Goal: Information Seeking & Learning: Learn about a topic

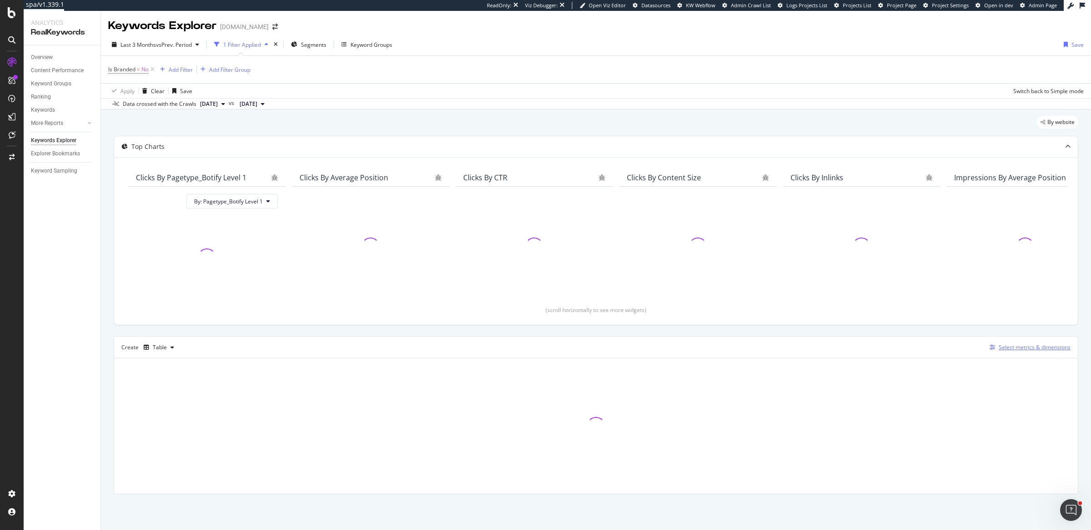
click at [1011, 346] on div "Select metrics & dimensions" at bounding box center [1034, 348] width 72 height 8
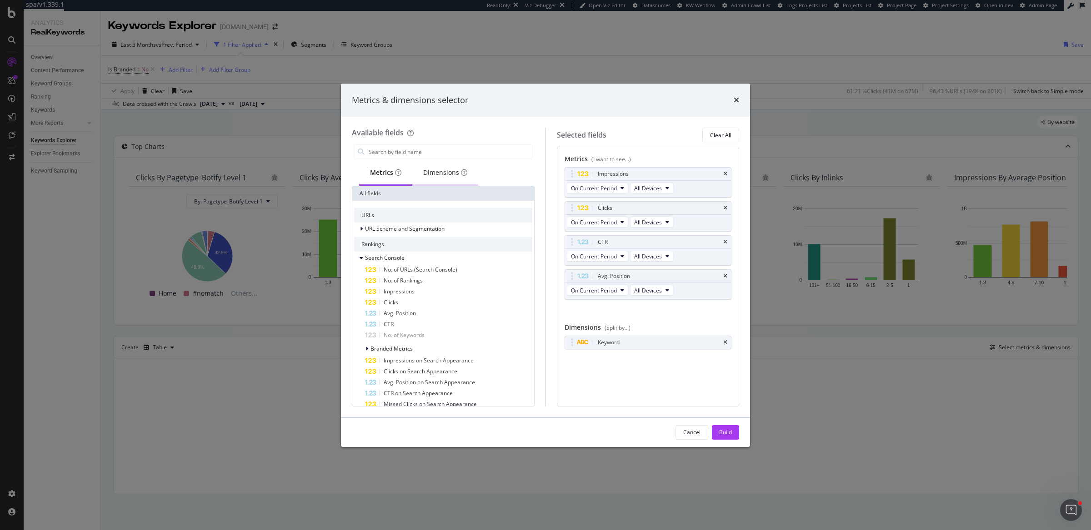
click at [450, 168] on div "Dimensions" at bounding box center [445, 172] width 44 height 9
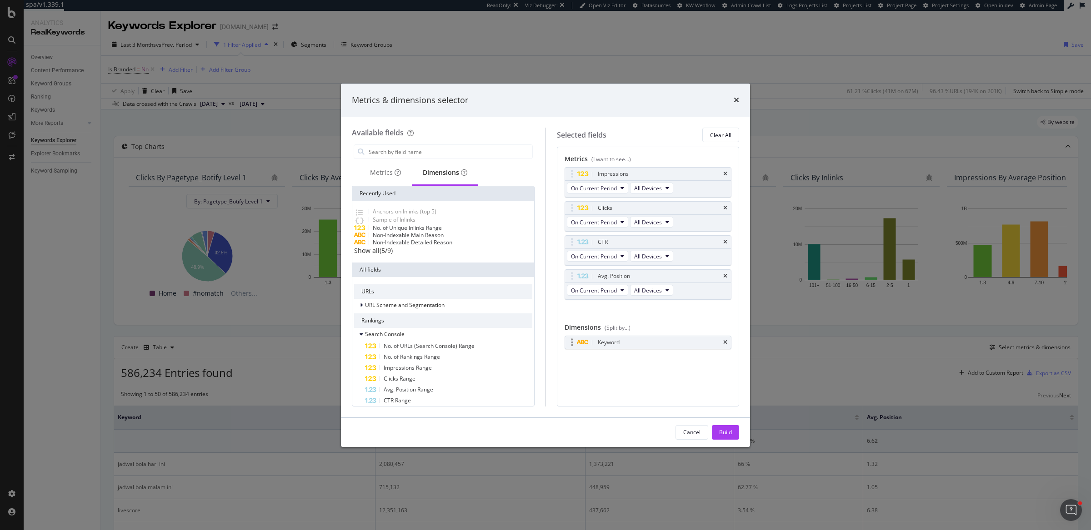
click at [728, 340] on div "Keyword" at bounding box center [648, 342] width 166 height 13
click at [726, 340] on icon "times" at bounding box center [725, 342] width 4 height 5
click at [451, 152] on input "modal" at bounding box center [450, 152] width 164 height 14
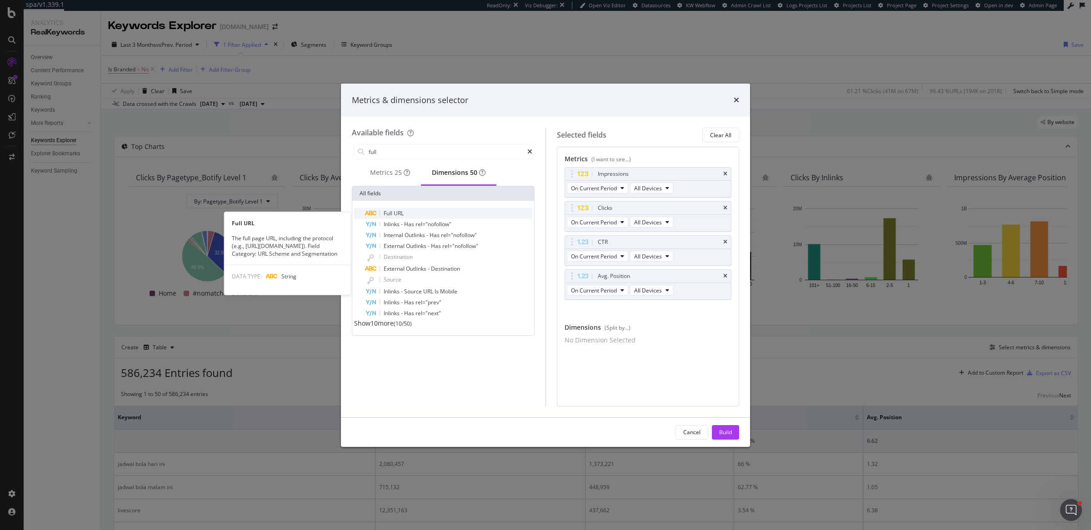
click at [431, 214] on div "Full URL" at bounding box center [448, 213] width 167 height 11
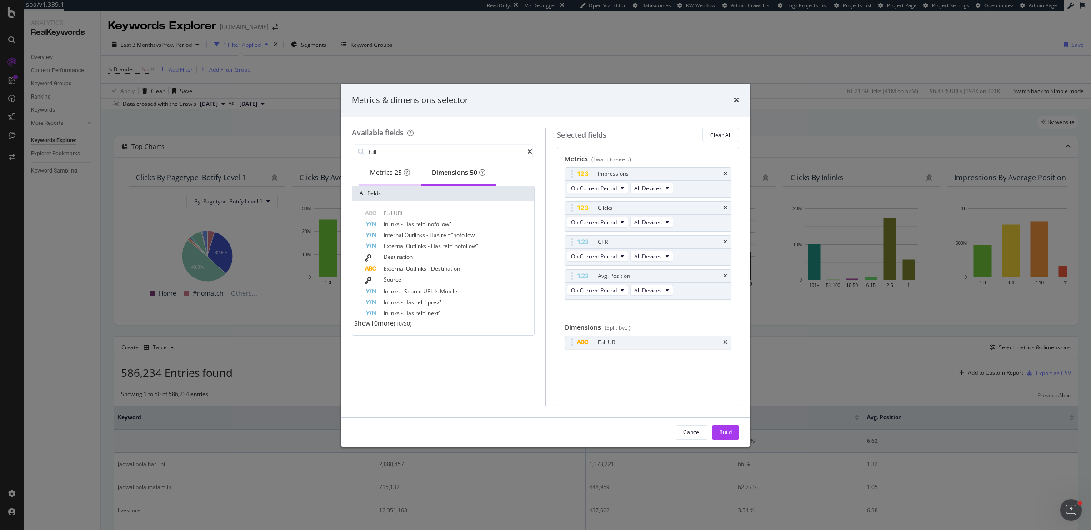
click at [382, 177] on div "Metrics 25" at bounding box center [390, 172] width 40 height 9
click at [399, 150] on input "full" at bounding box center [447, 152] width 159 height 14
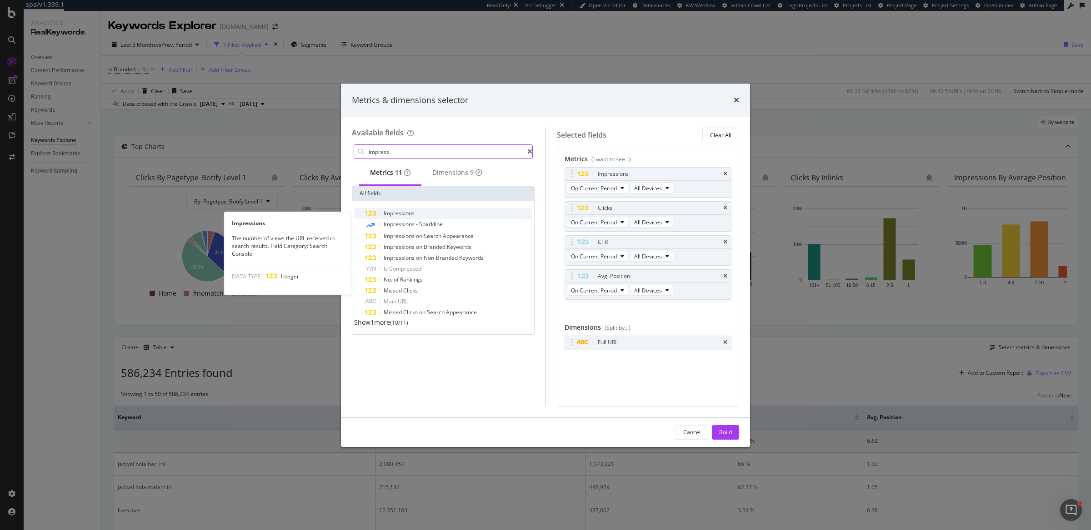
type input "impress"
click at [431, 216] on div "Impressions" at bounding box center [448, 213] width 167 height 11
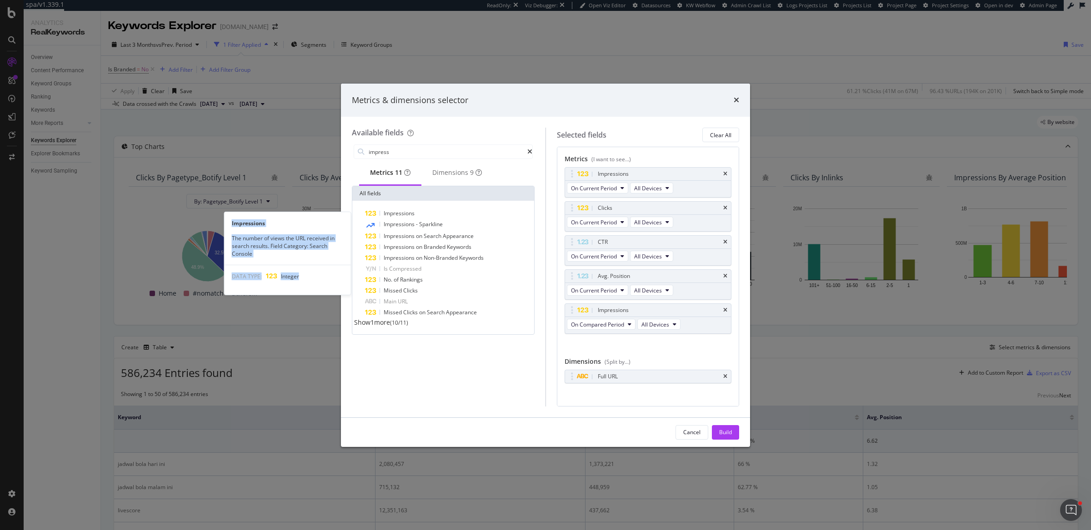
click at [431, 216] on div "Impressions" at bounding box center [448, 213] width 167 height 11
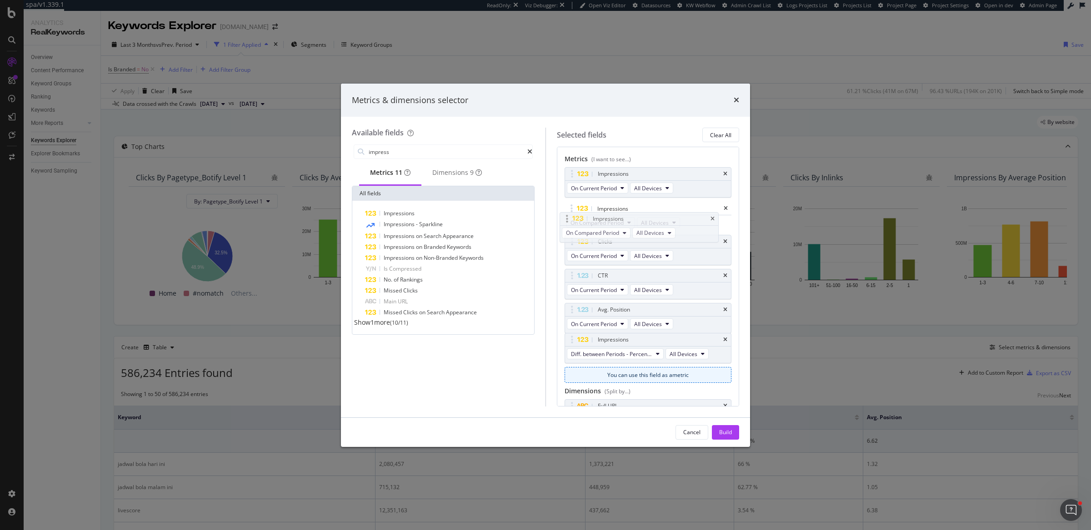
drag, startPoint x: 573, startPoint y: 311, endPoint x: 568, endPoint y: 221, distance: 90.1
click at [568, 221] on body "spa/v1.339.1 ReadOnly: Viz Debugger: Open Viz Editor Datasources KW Webflow Adm…" at bounding box center [545, 265] width 1091 height 530
drag, startPoint x: 568, startPoint y: 343, endPoint x: 568, endPoint y: 247, distance: 95.4
click at [568, 247] on body "spa/v1.339.1 ReadOnly: Viz Debugger: Open Viz Editor Datasources KW Webflow Adm…" at bounding box center [545, 265] width 1091 height 530
click at [719, 430] on div "Build" at bounding box center [725, 433] width 13 height 8
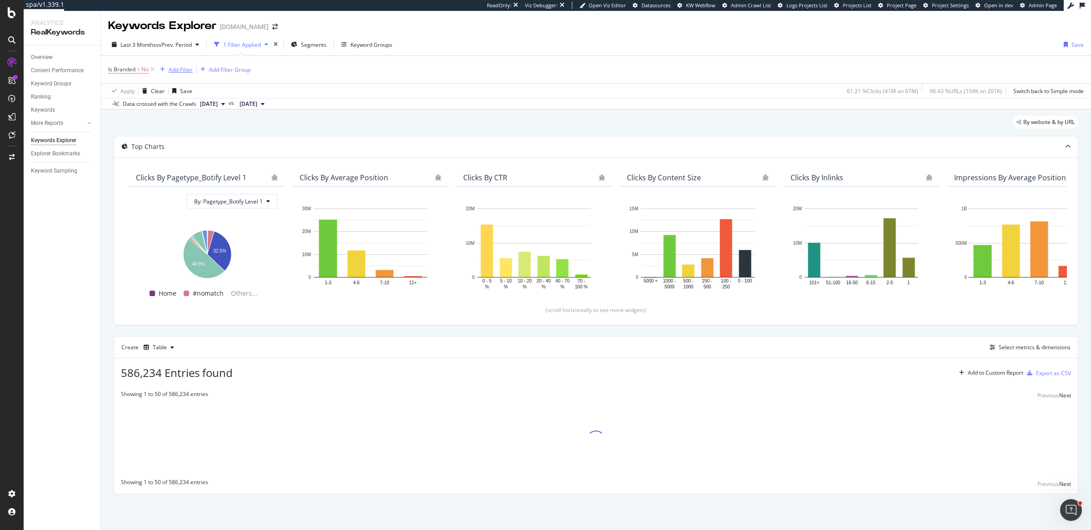
click at [176, 72] on div "Add Filter" at bounding box center [181, 70] width 24 height 8
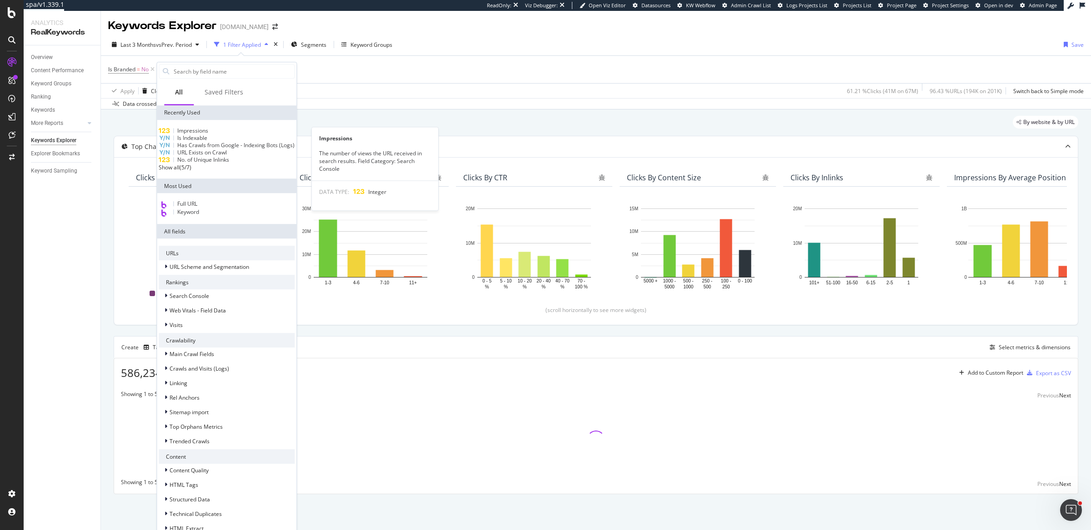
click at [217, 131] on div "Impressions" at bounding box center [227, 130] width 136 height 7
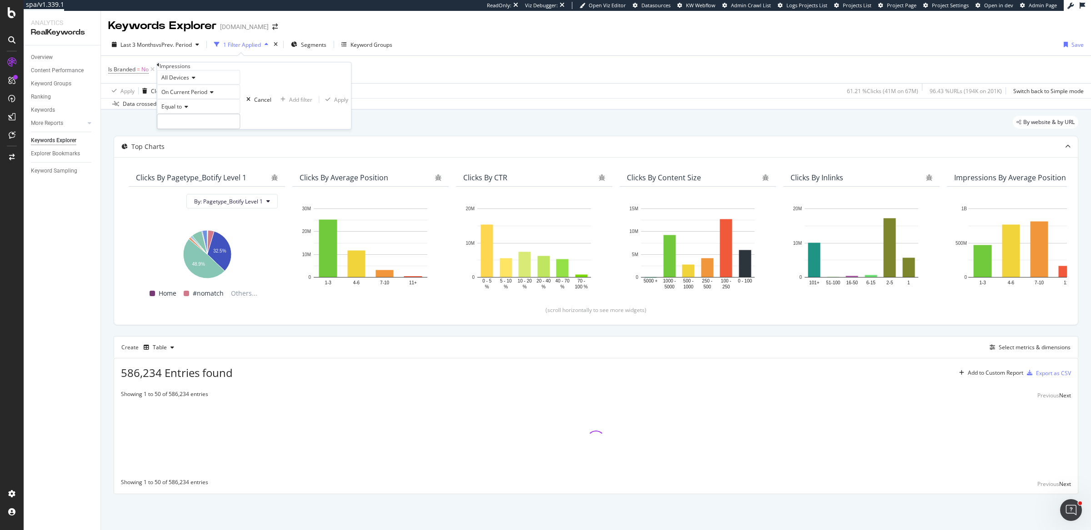
click at [214, 95] on icon at bounding box center [210, 92] width 6 height 5
click at [215, 145] on span "Diff. Between Period - value" at bounding box center [194, 141] width 70 height 8
click at [182, 110] on span "Equal to" at bounding box center [171, 107] width 20 height 8
drag, startPoint x: 194, startPoint y: 190, endPoint x: 199, endPoint y: 161, distance: 29.0
click at [192, 161] on span "Greater than" at bounding box center [175, 157] width 33 height 8
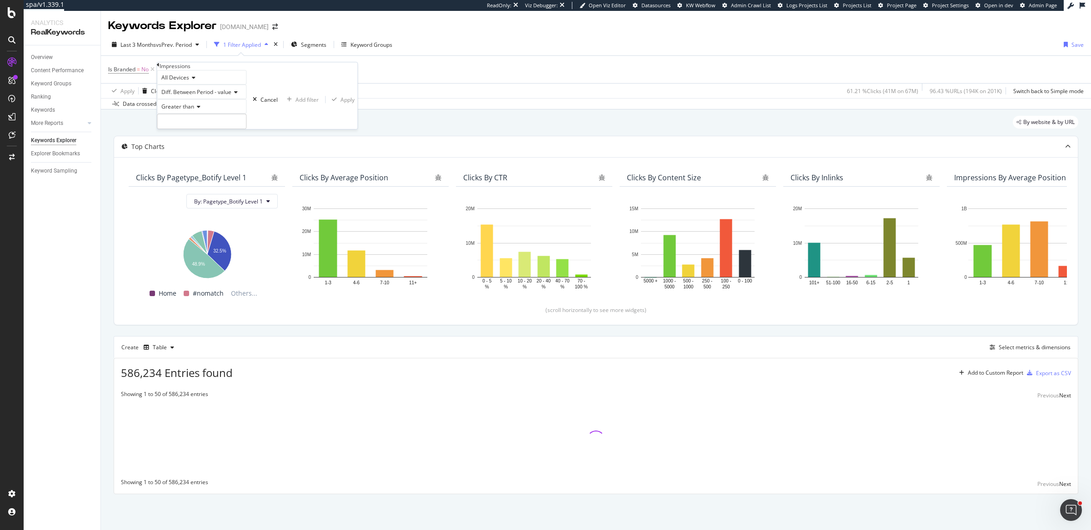
click at [206, 129] on div "Greater than" at bounding box center [202, 114] width 90 height 30
click at [206, 129] on input "number" at bounding box center [202, 121] width 90 height 15
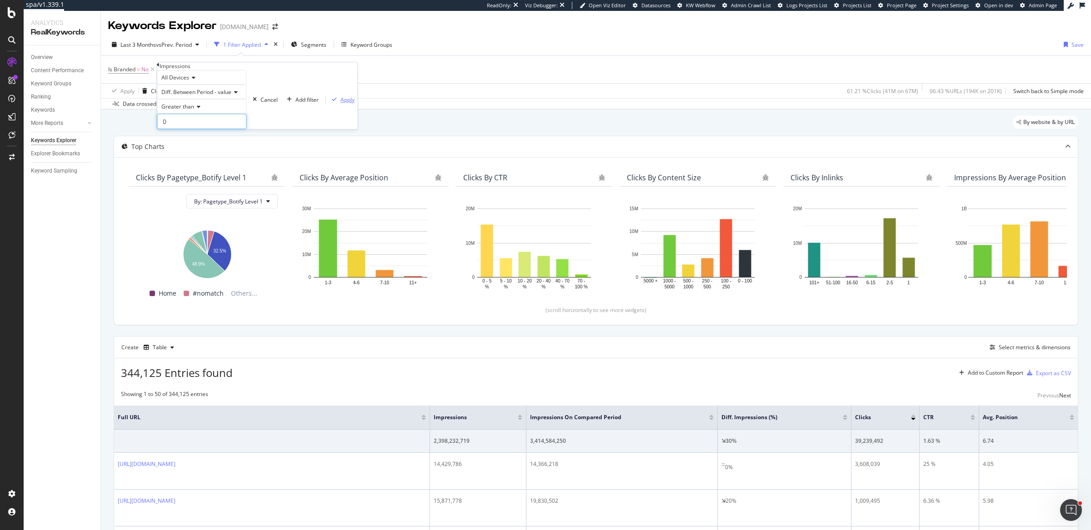
type input "0"
click at [340, 104] on div "Apply" at bounding box center [347, 100] width 14 height 8
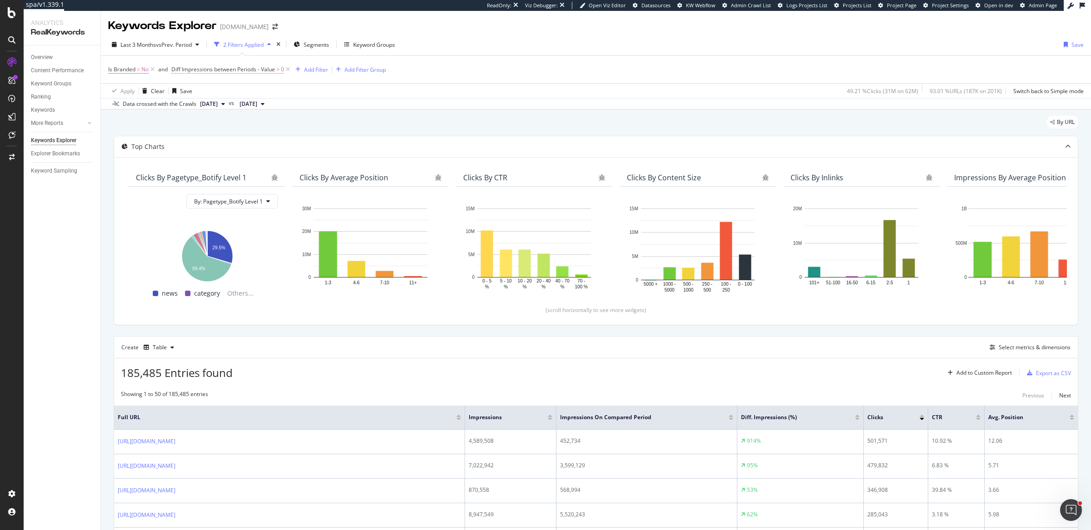
click at [262, 70] on span "Diff Impressions between Periods - Value" at bounding box center [223, 69] width 104 height 8
click at [227, 106] on icon at bounding box center [229, 105] width 6 height 5
drag, startPoint x: 209, startPoint y: 162, endPoint x: 212, endPoint y: 127, distance: 35.6
click at [209, 160] on span "Diff. Between Period - value" at bounding box center [219, 159] width 70 height 8
click at [204, 121] on span "Greater than" at bounding box center [196, 122] width 33 height 8
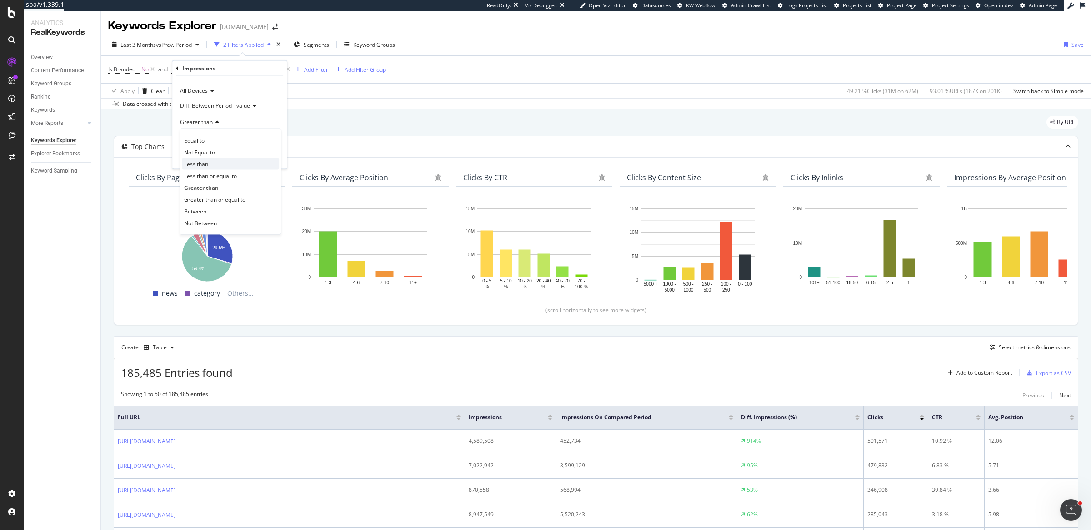
click at [198, 167] on div "Less than" at bounding box center [230, 164] width 97 height 12
click at [265, 155] on div "Apply" at bounding box center [272, 157] width 14 height 8
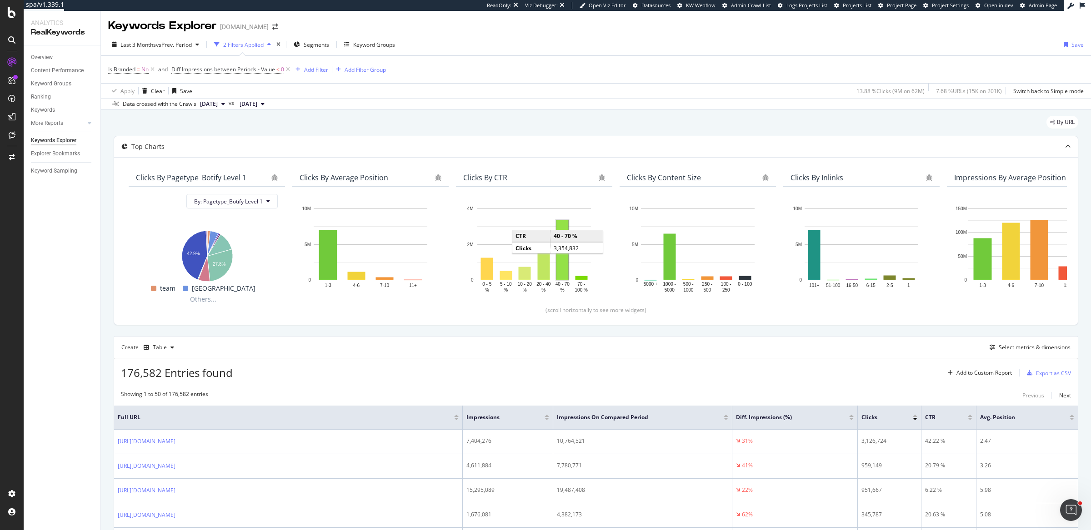
click at [612, 71] on div "Is Branded = No and Diff Impressions between Periods - Value < 0 Add Filter Add…" at bounding box center [595, 69] width 975 height 27
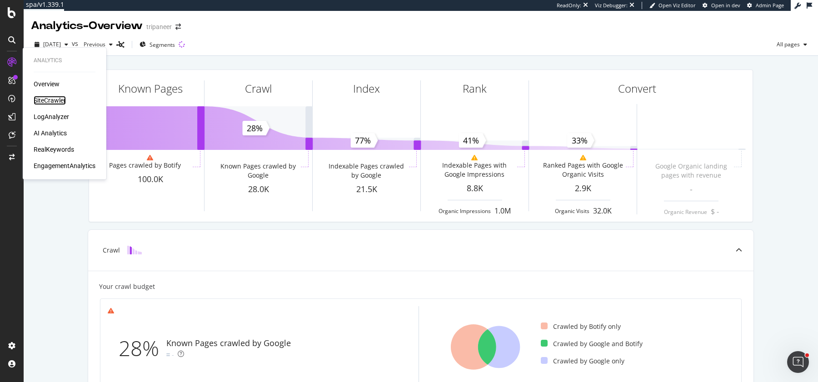
click at [46, 101] on div "SiteCrawler" at bounding box center [50, 100] width 32 height 9
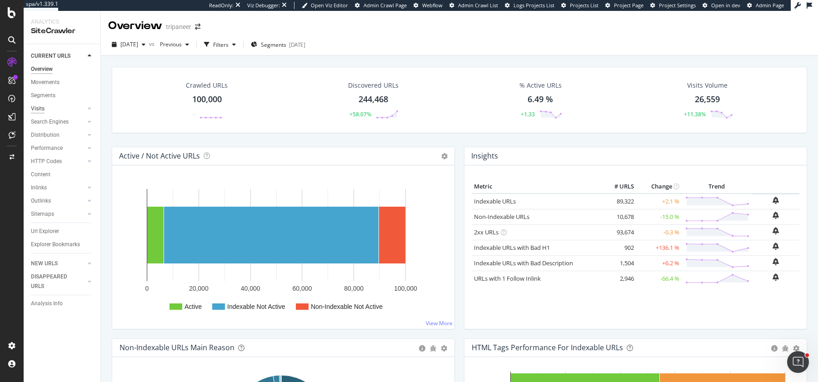
click at [41, 105] on div "Visits" at bounding box center [38, 109] width 14 height 10
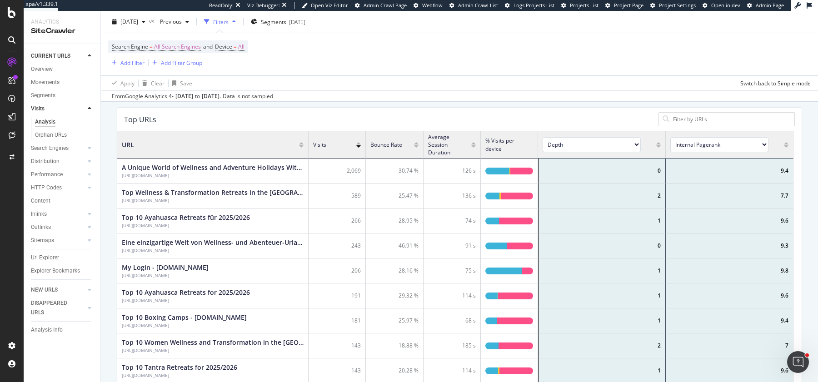
scroll to position [482, 0]
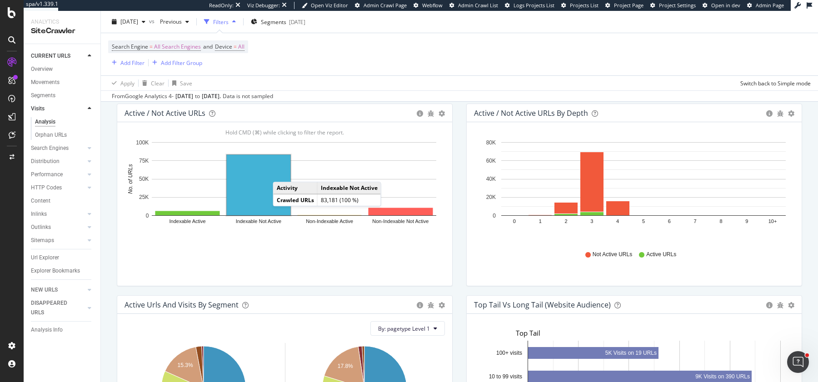
click at [282, 171] on rect "A chart." at bounding box center [259, 185] width 64 height 60
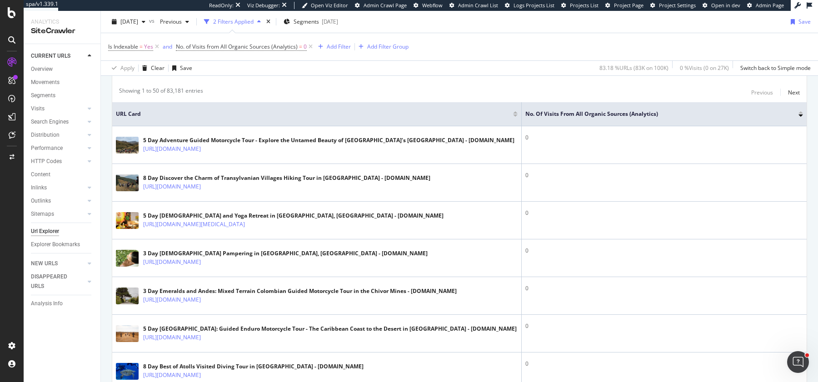
scroll to position [142, 0]
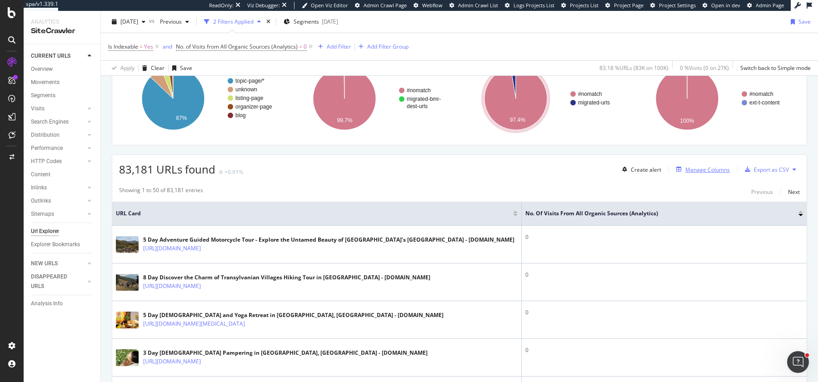
click at [704, 166] on div "Manage Columns" at bounding box center [707, 170] width 45 height 8
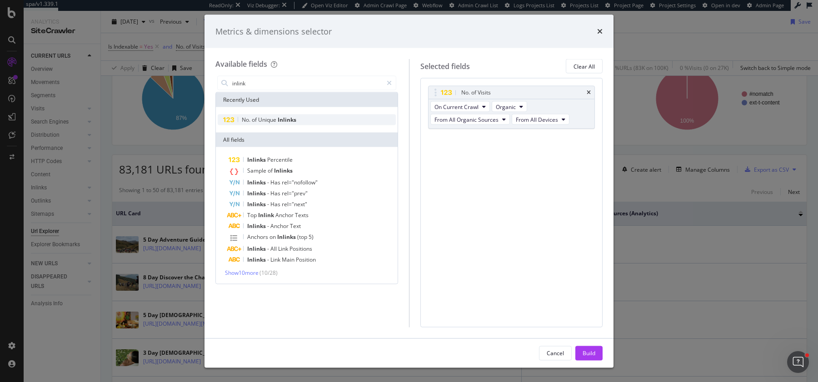
click at [318, 123] on div "No. of Unique Inlinks" at bounding box center [307, 120] width 178 height 11
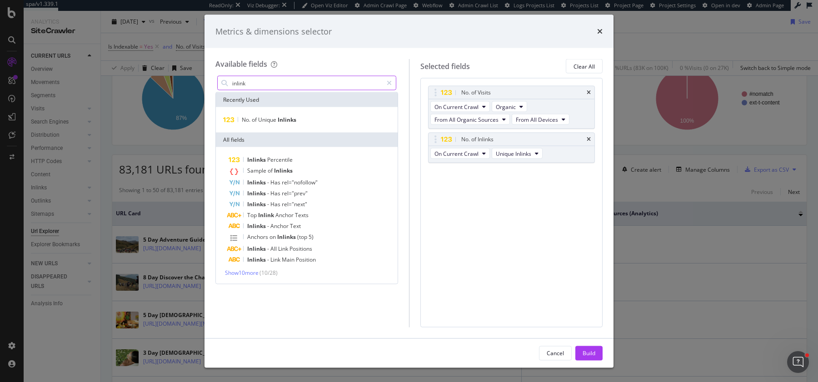
click at [296, 83] on input "inlink" at bounding box center [306, 83] width 151 height 14
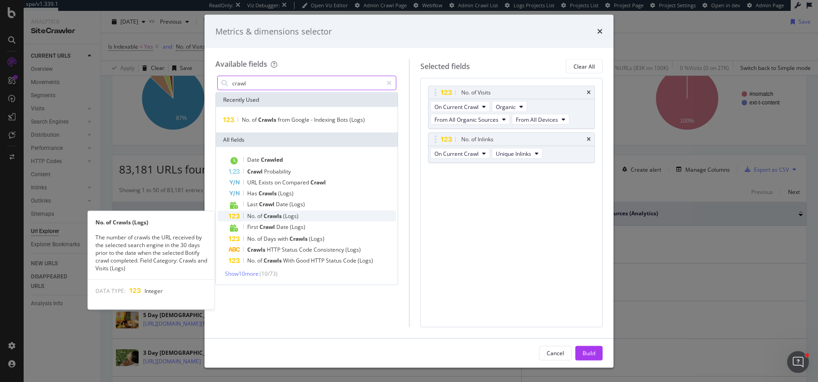
type input "crawl"
click at [298, 219] on span "(Logs)" at bounding box center [290, 216] width 15 height 8
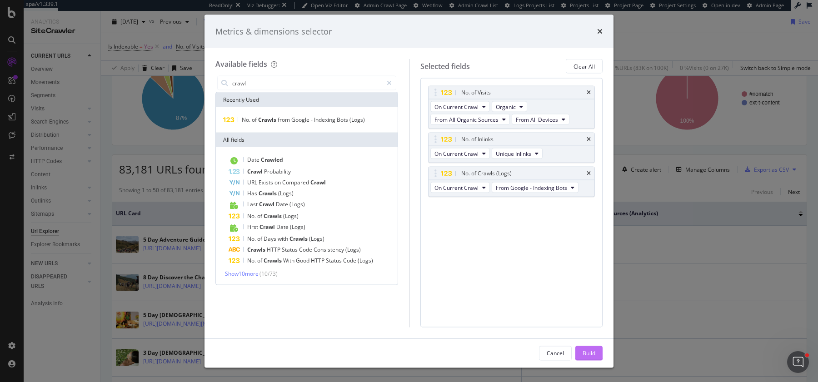
click at [587, 354] on div "Build" at bounding box center [589, 353] width 13 height 8
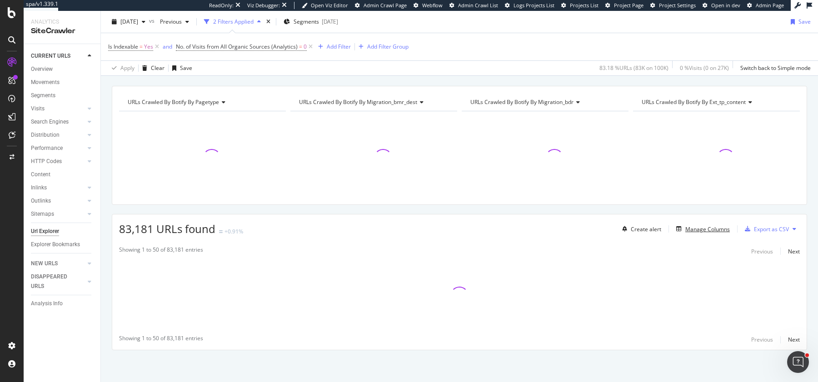
scroll to position [80, 0]
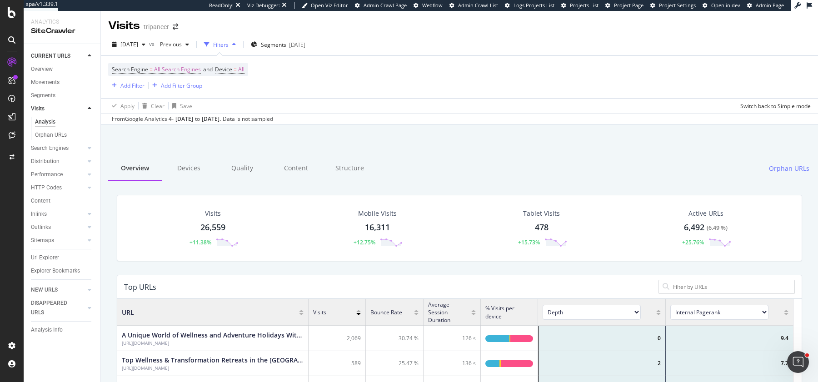
scroll to position [264, 668]
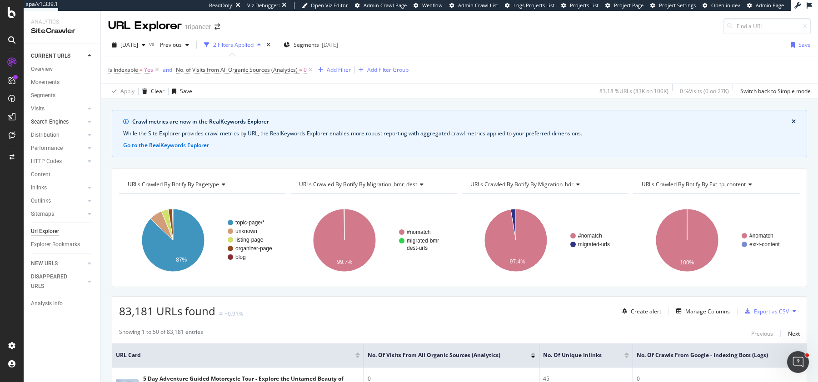
click at [54, 132] on div "Distribution" at bounding box center [45, 135] width 29 height 10
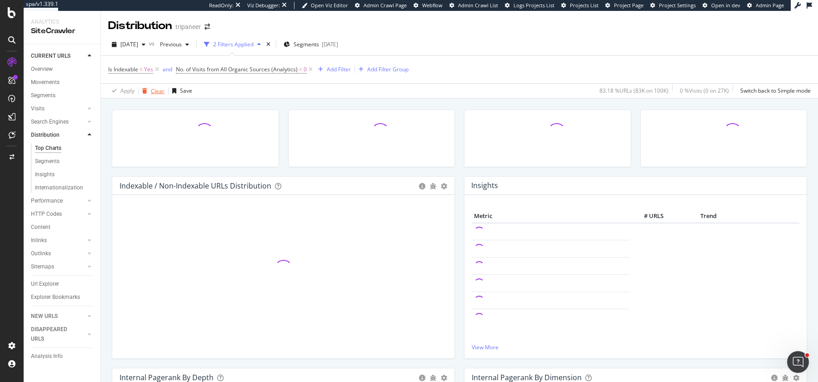
click at [157, 94] on div "Clear" at bounding box center [158, 91] width 14 height 8
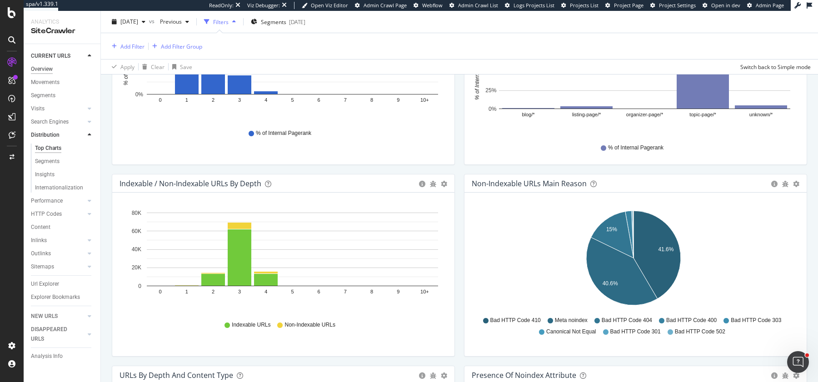
scroll to position [391, 0]
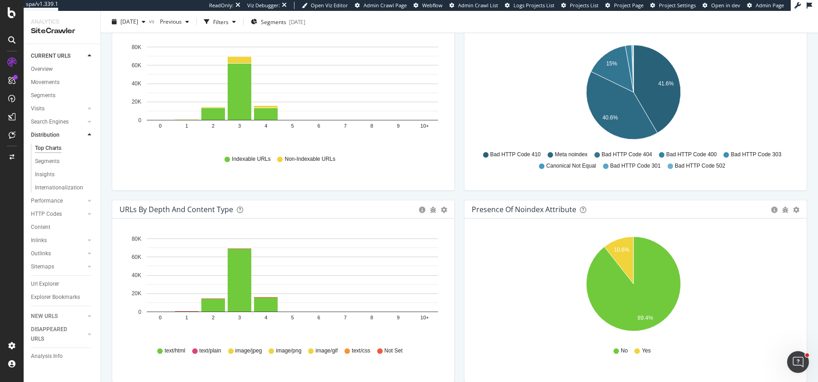
scroll to position [474, 0]
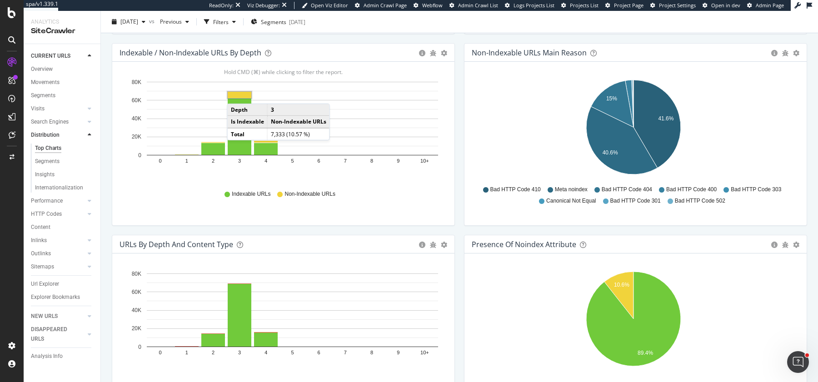
click at [236, 93] on rect "A chart." at bounding box center [240, 95] width 24 height 6
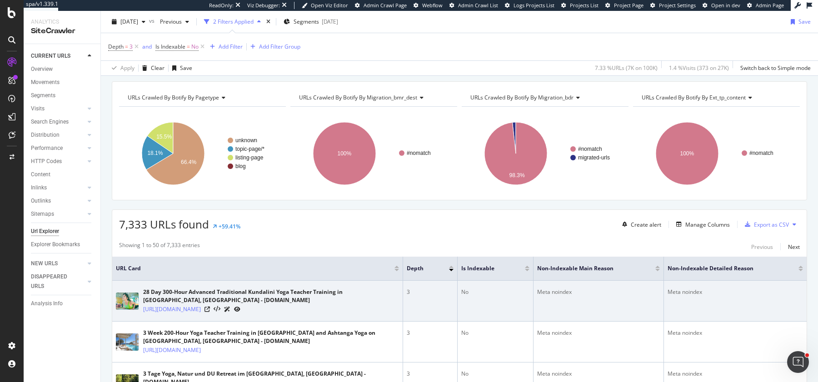
scroll to position [103, 0]
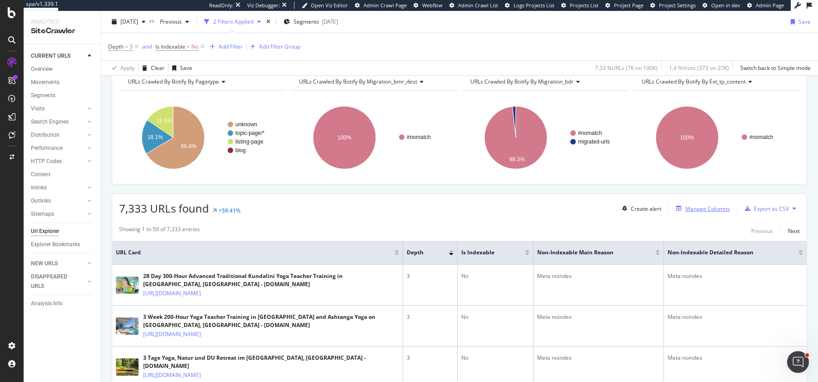
click at [703, 204] on div "Manage Columns" at bounding box center [701, 209] width 57 height 10
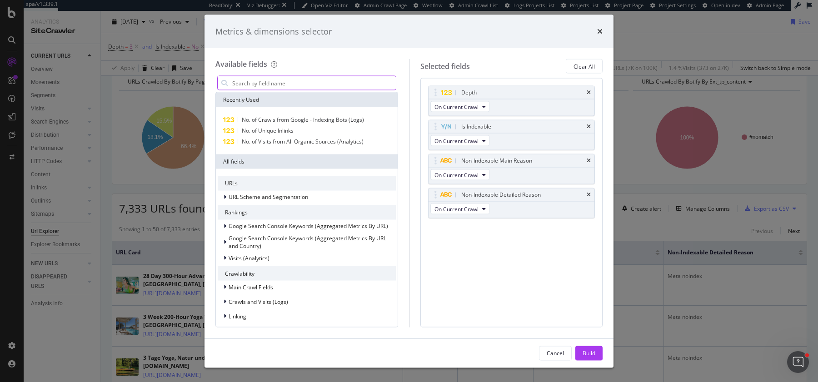
click at [336, 85] on input "modal" at bounding box center [313, 83] width 164 height 14
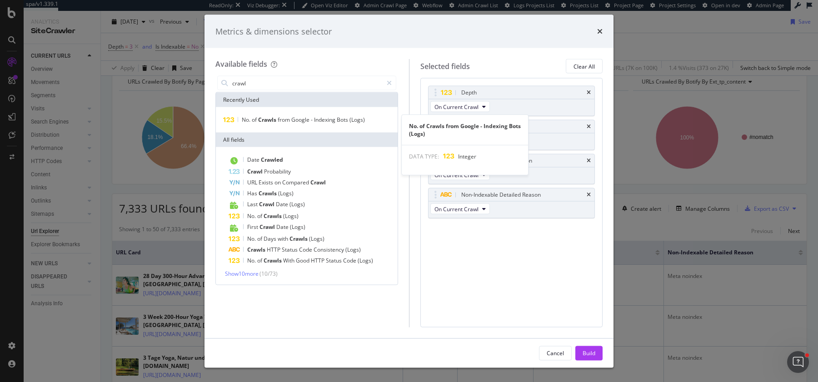
type input "crawl"
click at [337, 120] on span "Indexing" at bounding box center [325, 120] width 23 height 8
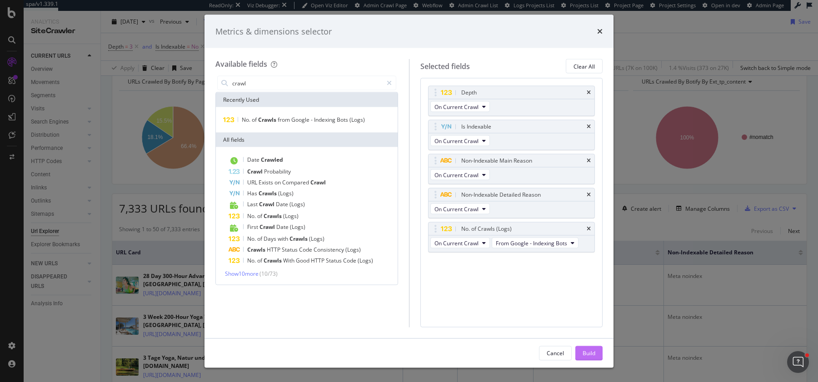
click at [593, 354] on div "Build" at bounding box center [589, 353] width 13 height 8
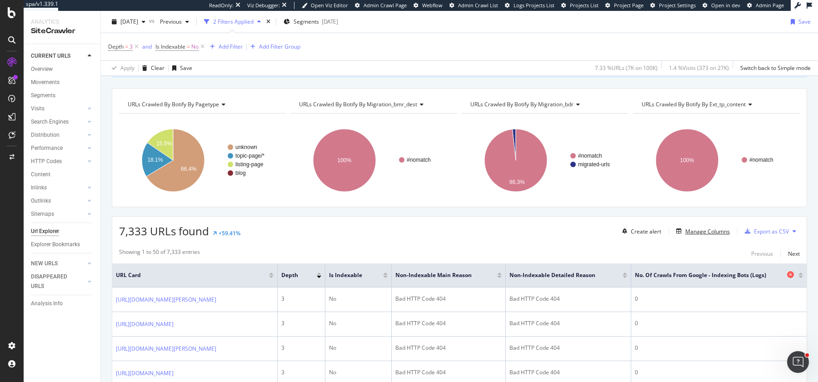
scroll to position [0, 12]
click at [798, 276] on div at bounding box center [800, 277] width 5 height 2
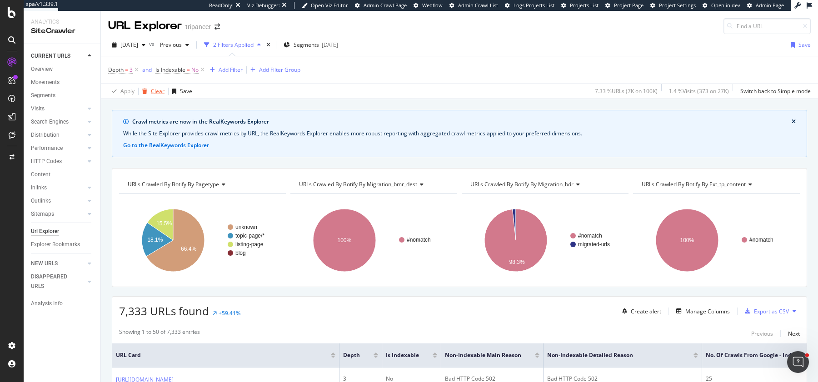
click at [156, 95] on div "Clear" at bounding box center [152, 92] width 26 height 14
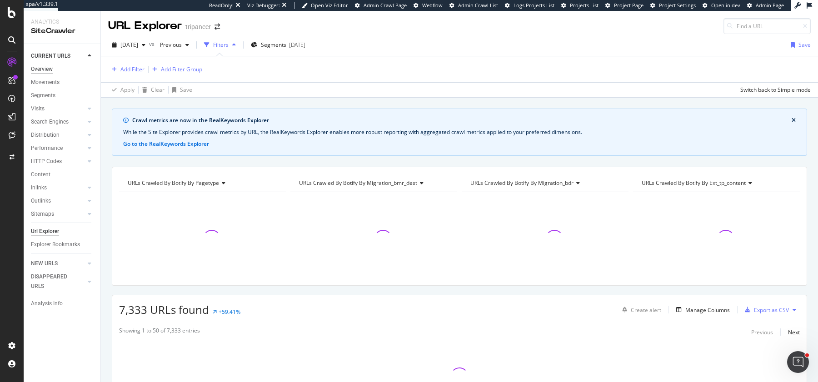
click at [44, 68] on div "Overview" at bounding box center [42, 70] width 22 height 10
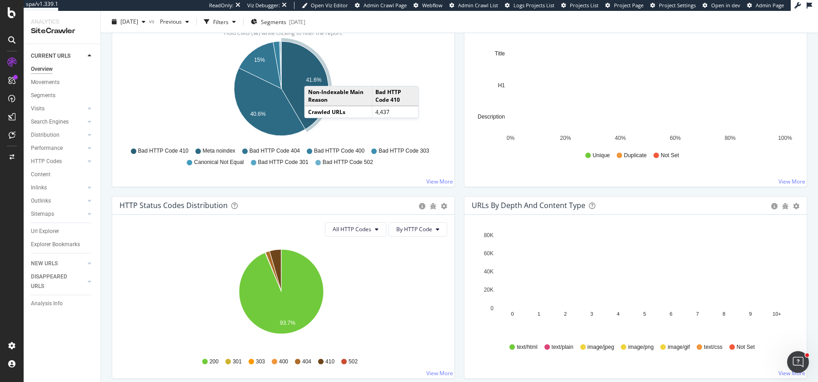
scroll to position [329, 0]
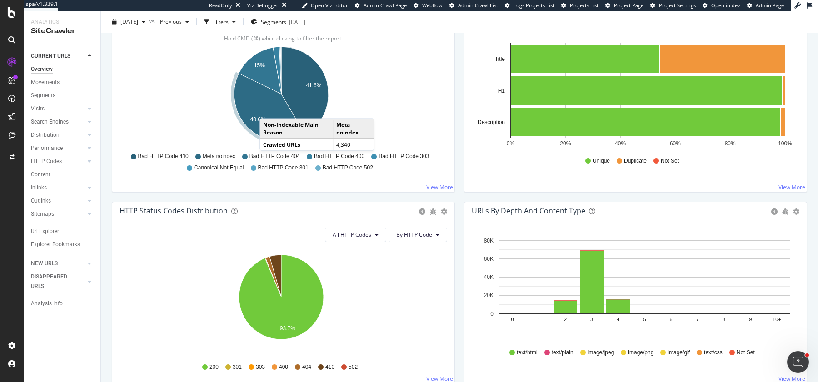
click at [269, 108] on icon "A chart." at bounding box center [269, 108] width 71 height 68
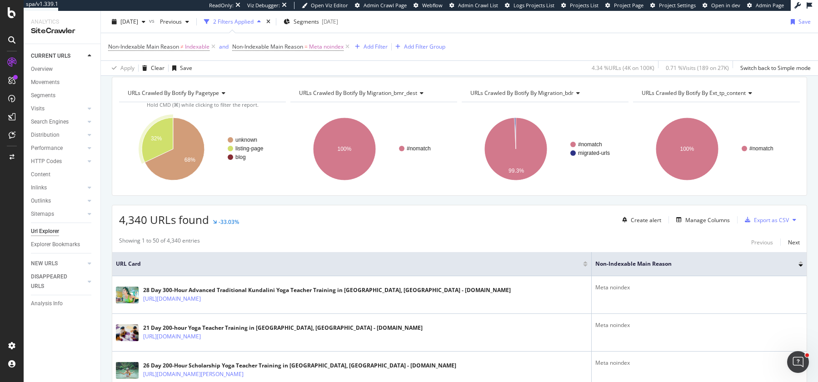
scroll to position [109, 0]
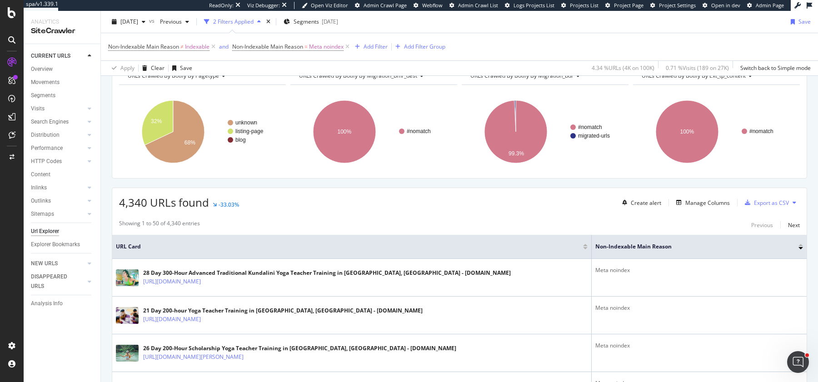
click at [688, 208] on div "Create alert Manage Columns Export as CSV" at bounding box center [708, 202] width 181 height 15
click at [689, 199] on div "Manage Columns" at bounding box center [707, 203] width 45 height 8
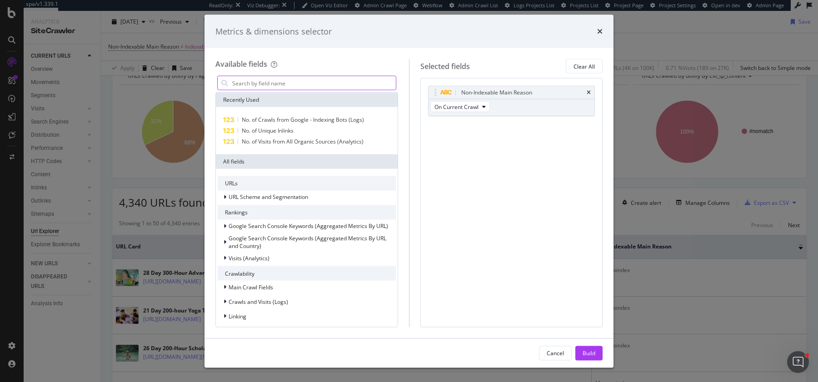
click at [338, 80] on input "modal" at bounding box center [313, 83] width 164 height 14
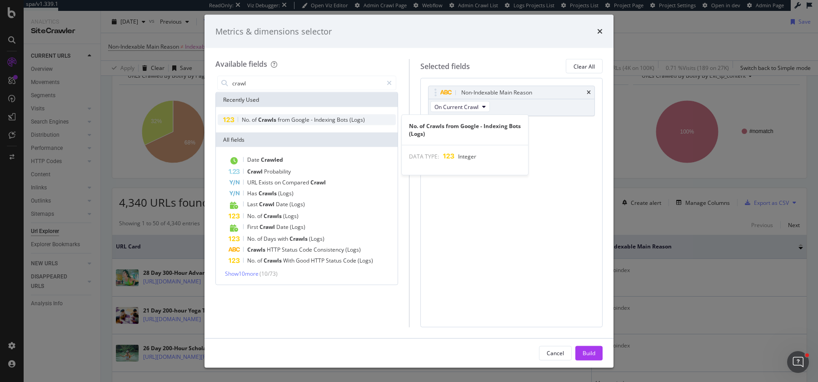
type input "crawl"
click at [335, 120] on span "Indexing" at bounding box center [325, 120] width 23 height 8
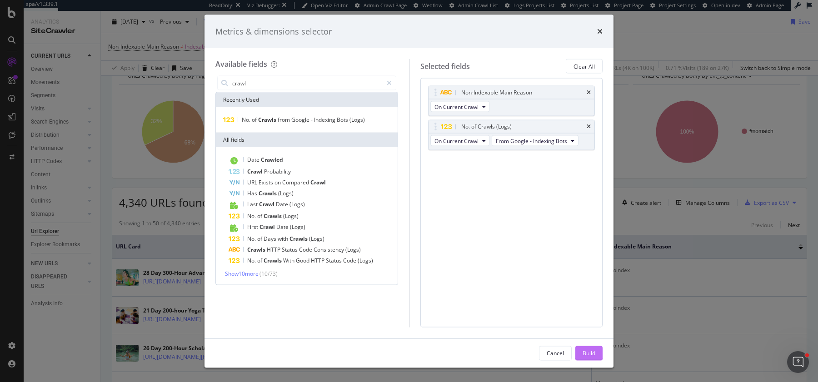
click at [593, 352] on div "Build" at bounding box center [589, 353] width 13 height 8
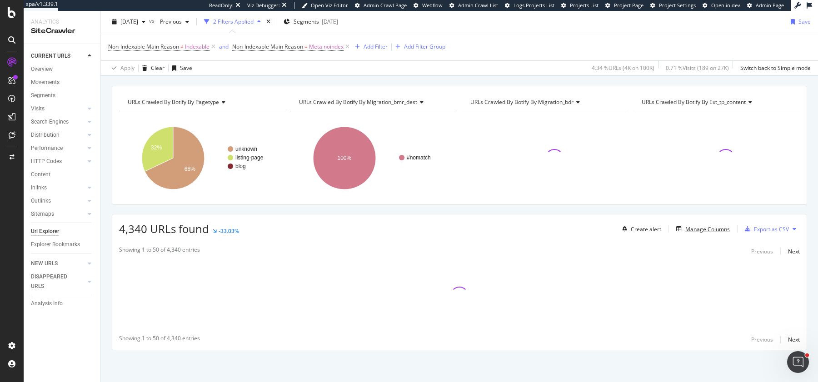
scroll to position [80, 0]
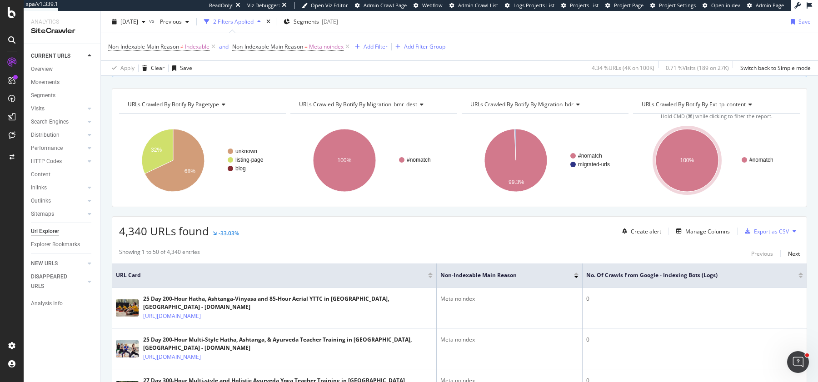
click at [798, 276] on div at bounding box center [800, 277] width 5 height 2
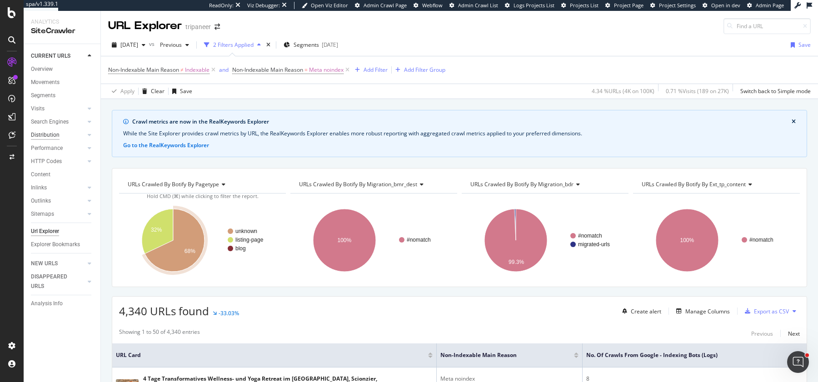
click at [51, 133] on div "Distribution" at bounding box center [45, 135] width 29 height 10
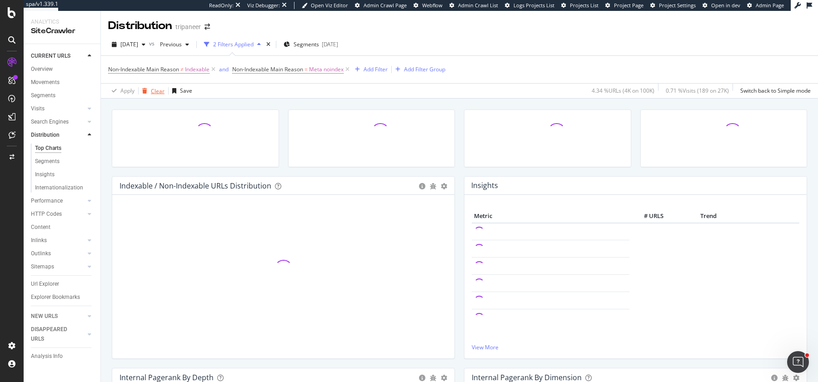
click at [147, 88] on div "button" at bounding box center [145, 90] width 12 height 5
click at [47, 123] on div "Search Engines" at bounding box center [50, 122] width 38 height 10
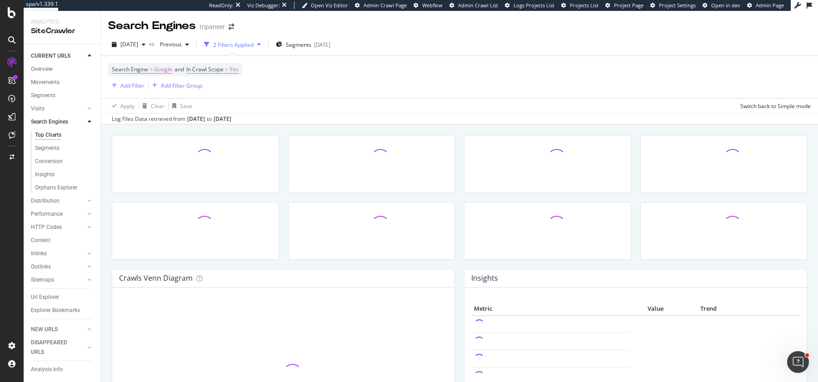
scroll to position [1066, 0]
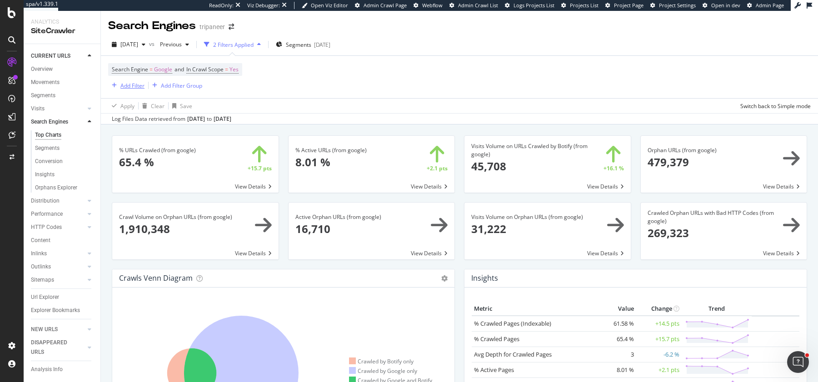
click at [124, 87] on div "Add Filter" at bounding box center [132, 86] width 24 height 8
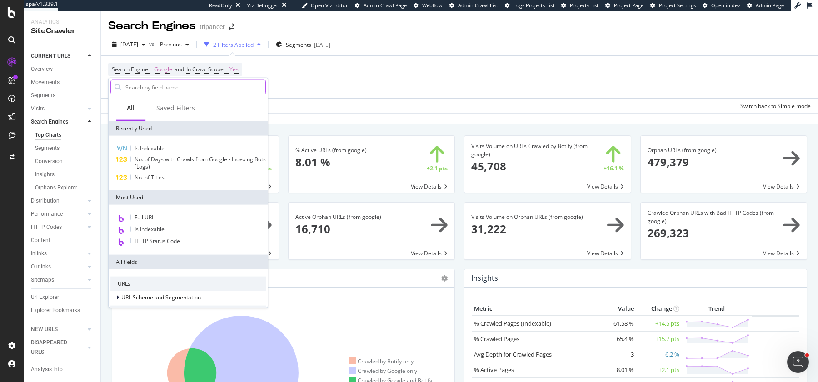
click at [250, 88] on input "text" at bounding box center [195, 87] width 141 height 14
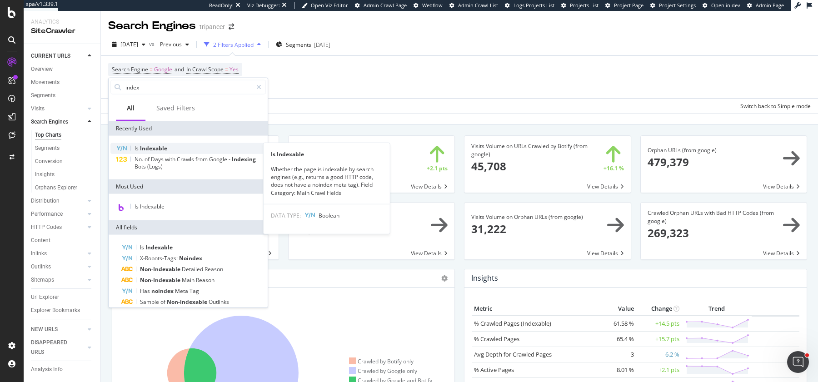
type input "index"
click at [173, 144] on div "Is Indexable" at bounding box center [187, 148] width 155 height 11
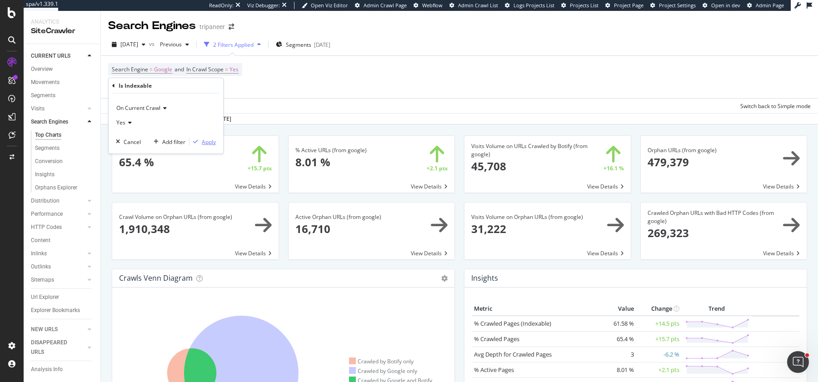
click at [201, 140] on div "button" at bounding box center [195, 141] width 12 height 5
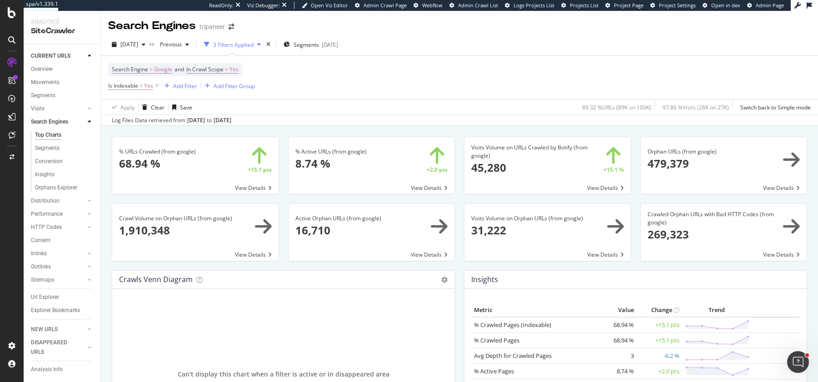
scroll to position [1068, 0]
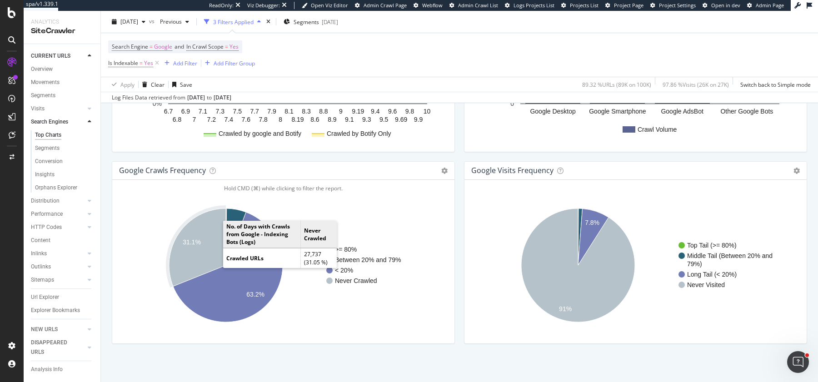
click at [207, 229] on icon "A chart." at bounding box center [197, 248] width 57 height 78
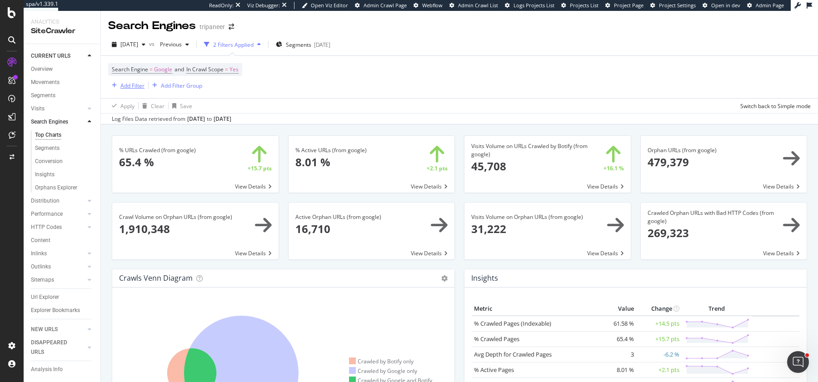
click at [130, 90] on button "Add Filter" at bounding box center [126, 85] width 36 height 11
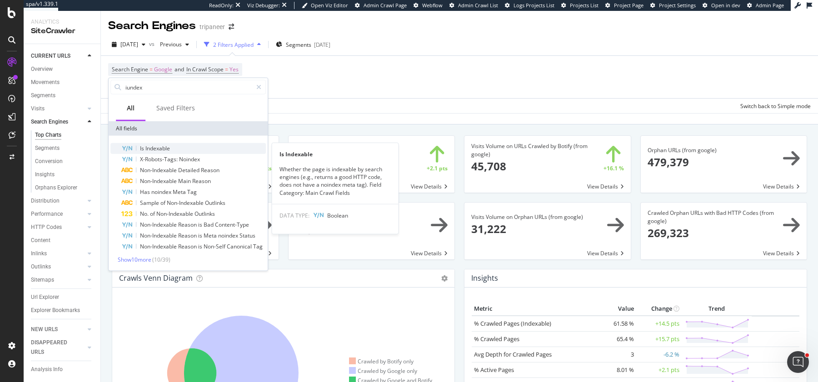
type input "iundex"
click at [189, 146] on div "Is Indexable" at bounding box center [193, 148] width 145 height 11
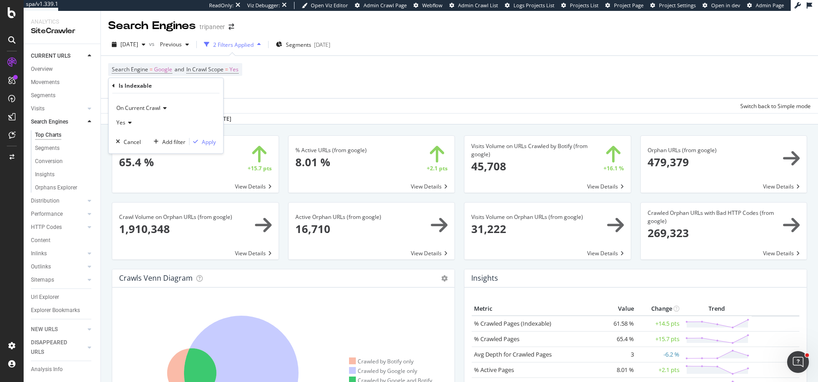
click at [127, 124] on icon at bounding box center [128, 122] width 6 height 5
click at [151, 154] on div "No" at bounding box center [166, 153] width 97 height 12
click at [206, 139] on div "Apply" at bounding box center [209, 142] width 14 height 8
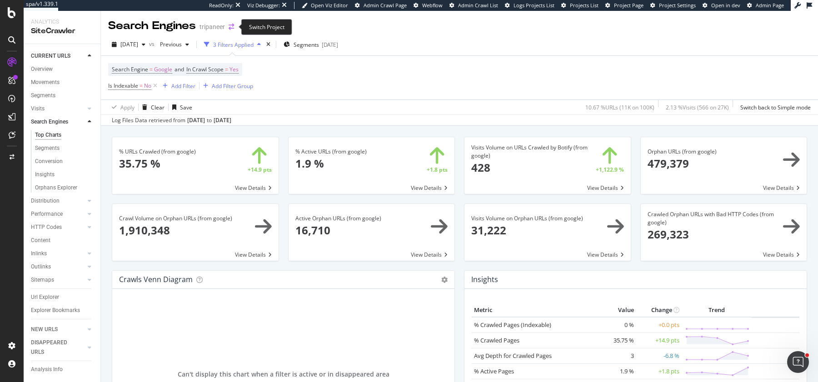
click at [229, 26] on icon "arrow-right-arrow-left" at bounding box center [231, 27] width 5 height 6
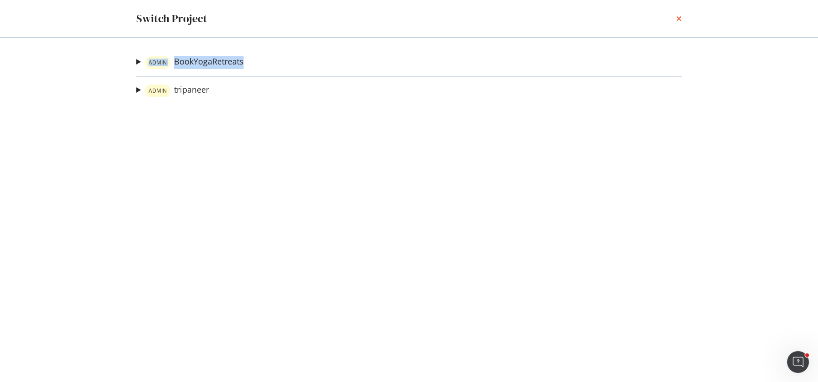
click at [681, 18] on icon "times" at bounding box center [678, 18] width 5 height 7
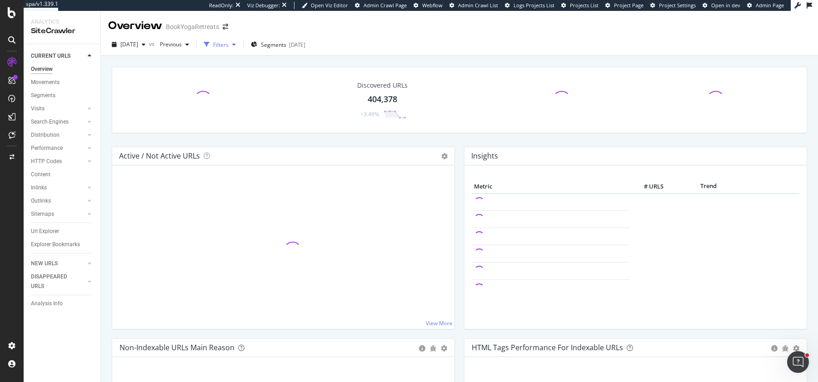
click at [229, 43] on div "Filters" at bounding box center [220, 45] width 15 height 8
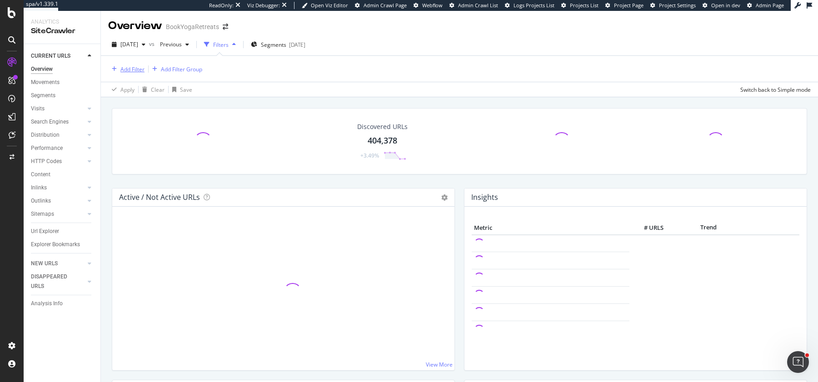
click at [140, 64] on div "Add Filter" at bounding box center [126, 69] width 36 height 10
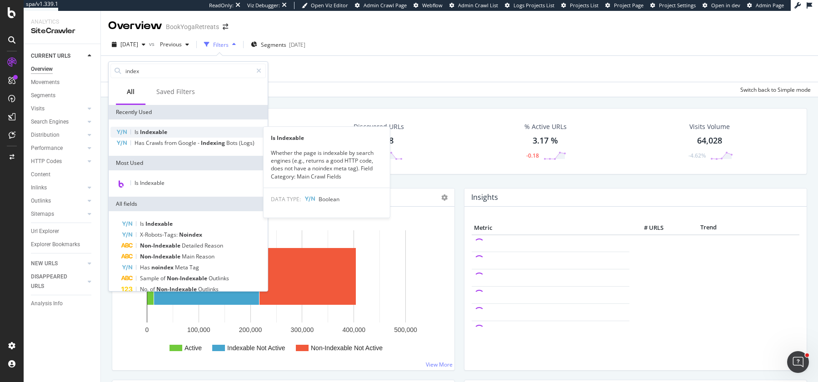
type input "index"
click at [201, 132] on div "Is Indexable" at bounding box center [187, 132] width 155 height 11
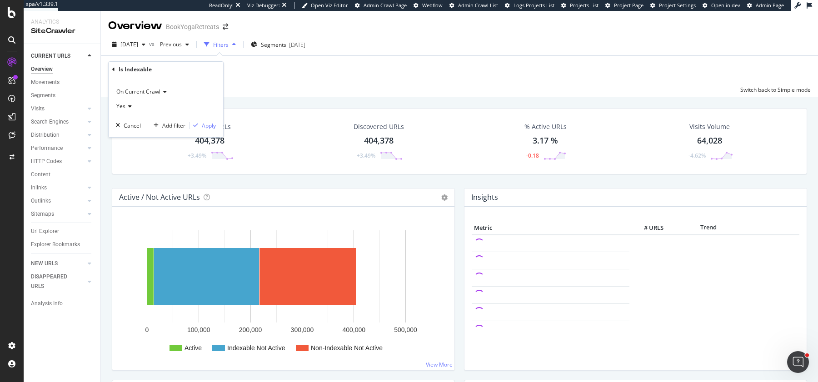
click at [119, 106] on span "Yes" at bounding box center [120, 106] width 9 height 8
click at [131, 136] on div "No" at bounding box center [166, 137] width 97 height 12
click at [205, 124] on div "Apply" at bounding box center [209, 126] width 14 height 8
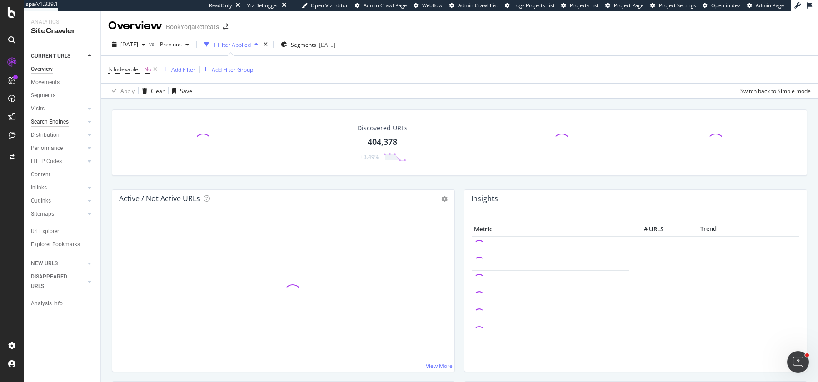
click at [58, 122] on div "Search Engines" at bounding box center [50, 122] width 38 height 10
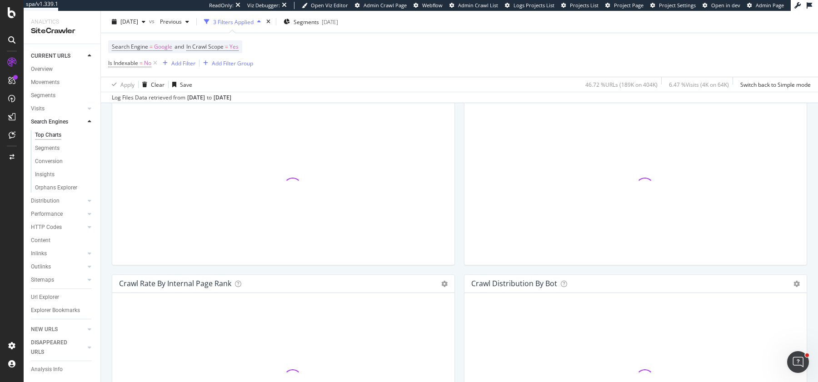
scroll to position [1068, 0]
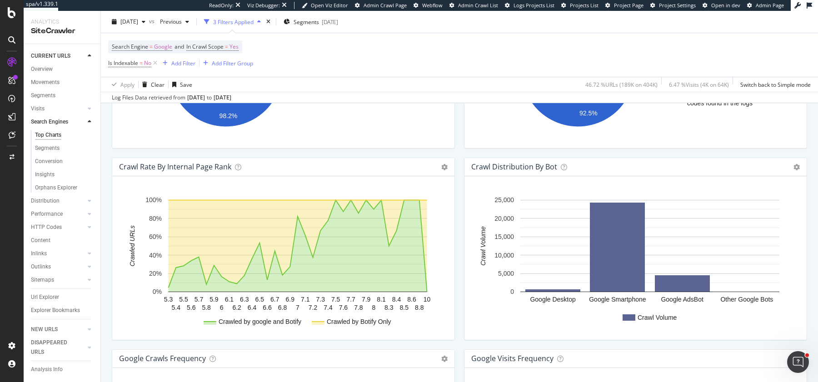
scroll to position [1068, 0]
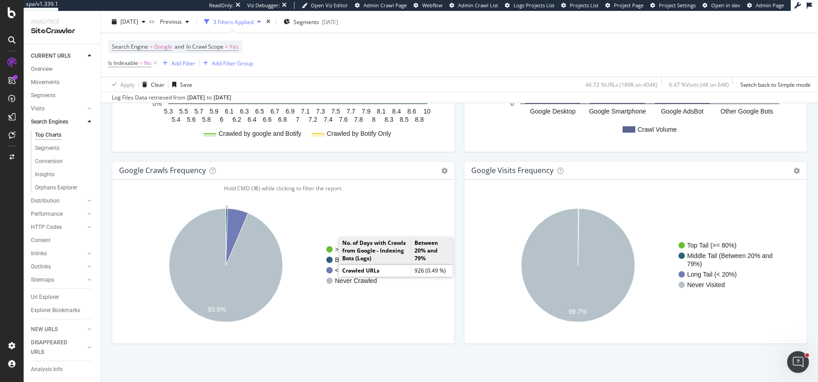
click at [328, 259] on circle "A chart." at bounding box center [329, 260] width 6 height 6
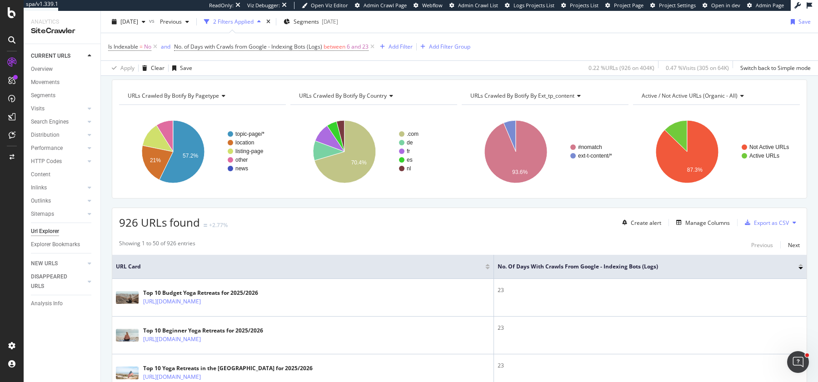
scroll to position [84, 0]
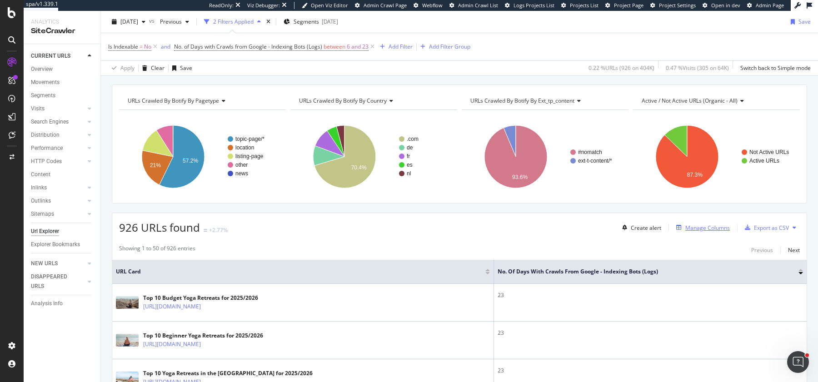
click at [701, 224] on div "Manage Columns" at bounding box center [707, 228] width 45 height 8
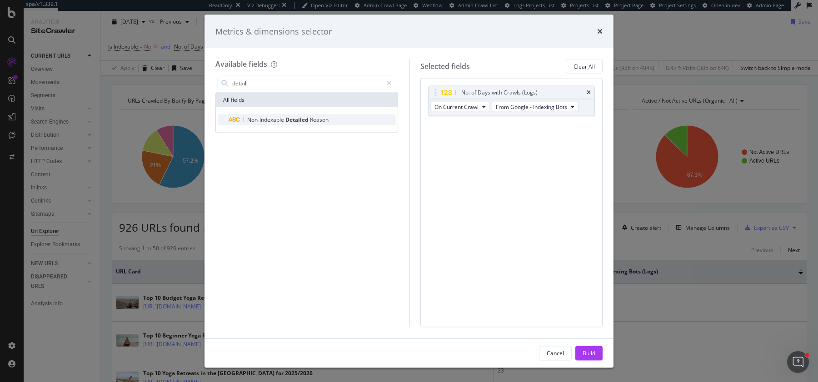
type input "detail"
click at [297, 125] on div "Non-Indexable Detailed Reason" at bounding box center [312, 120] width 167 height 11
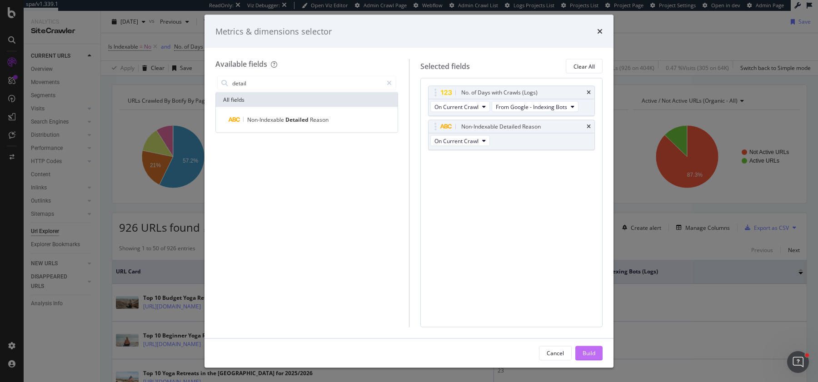
click at [586, 357] on div "Build" at bounding box center [589, 353] width 13 height 14
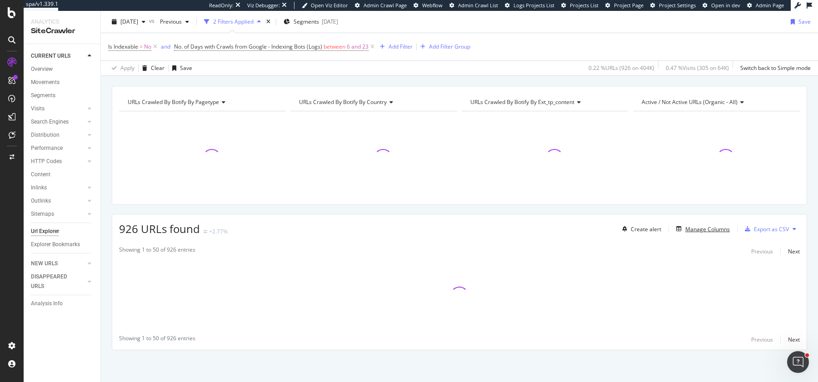
scroll to position [80, 0]
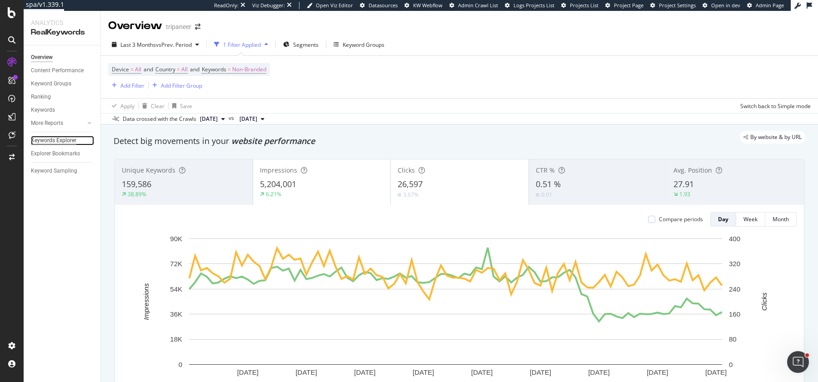
click at [48, 140] on div "Keywords Explorer" at bounding box center [53, 141] width 45 height 10
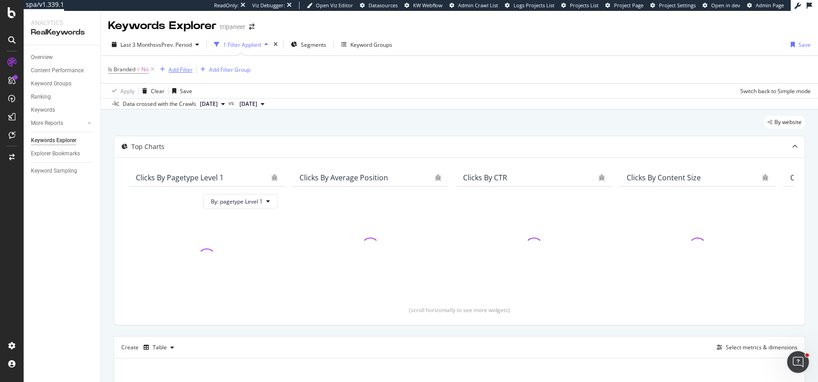
click at [173, 70] on div "Add Filter" at bounding box center [181, 70] width 24 height 8
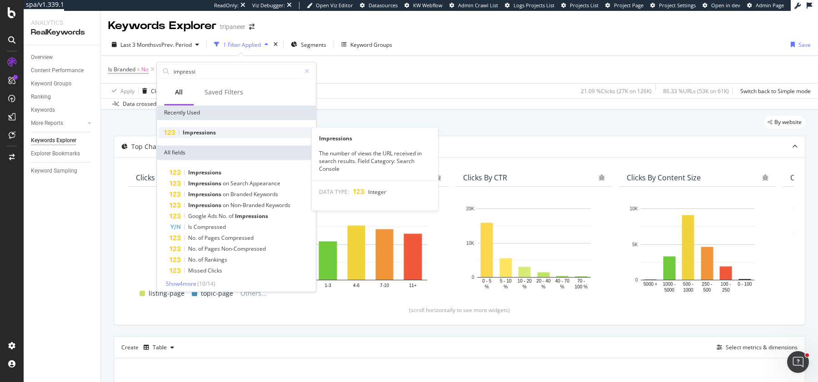
type input "impressi"
click at [204, 128] on div "Impressions" at bounding box center [236, 132] width 155 height 11
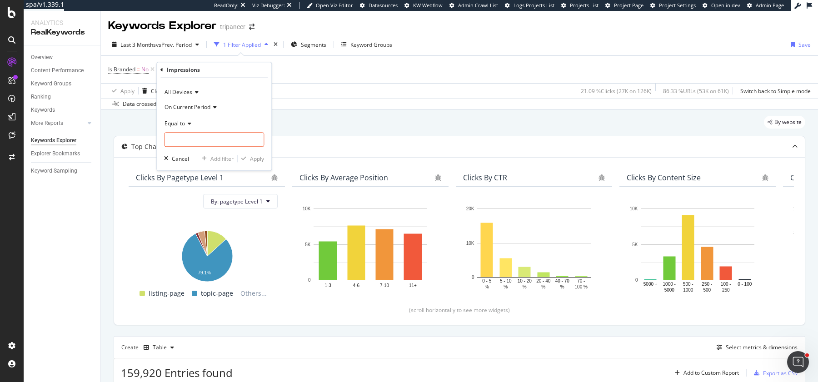
click at [181, 108] on span "On Current Period" at bounding box center [187, 107] width 46 height 8
click at [201, 158] on span "Diff. Between Period - value" at bounding box center [204, 161] width 70 height 8
click at [189, 128] on div "Equal to" at bounding box center [214, 123] width 100 height 15
click at [203, 164] on div "Less than" at bounding box center [214, 165] width 97 height 12
click at [209, 141] on input "number" at bounding box center [214, 139] width 100 height 15
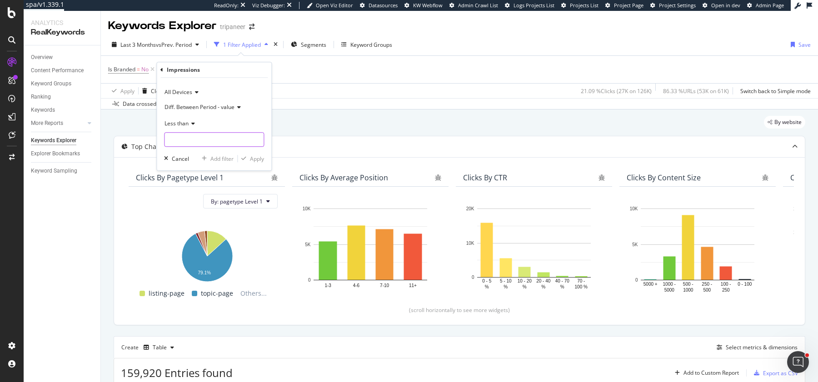
type input "0"
click at [253, 160] on div "Apply" at bounding box center [257, 159] width 14 height 8
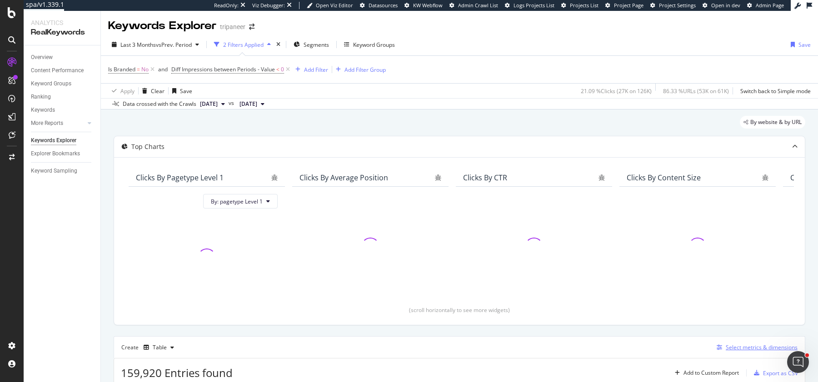
click at [748, 351] on div "Select metrics & dimensions" at bounding box center [755, 348] width 85 height 10
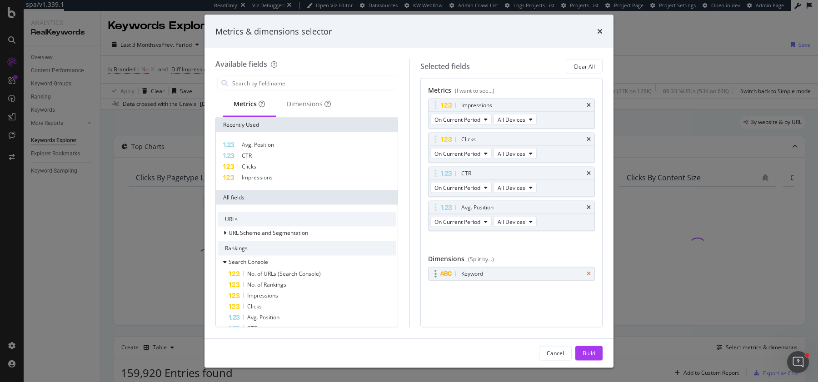
click at [589, 273] on icon "times" at bounding box center [589, 273] width 4 height 5
click at [313, 109] on div "Dimensions" at bounding box center [309, 104] width 66 height 25
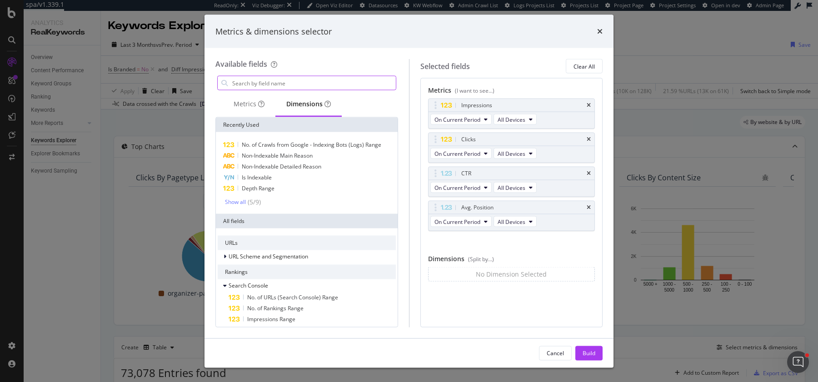
click at [244, 84] on input "modal" at bounding box center [313, 83] width 164 height 14
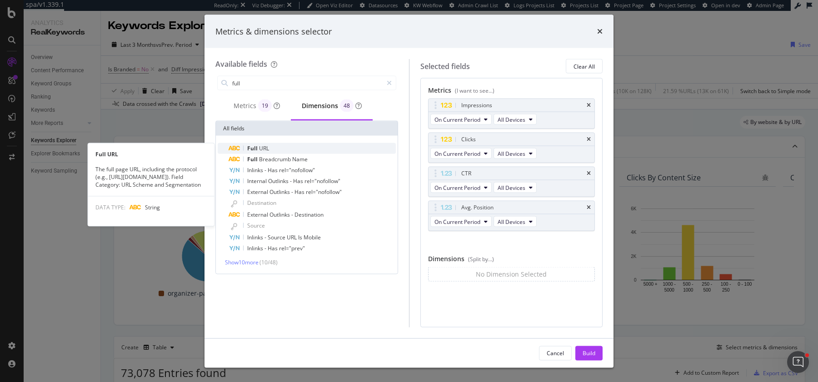
click at [278, 148] on div "Full URL" at bounding box center [312, 148] width 167 height 11
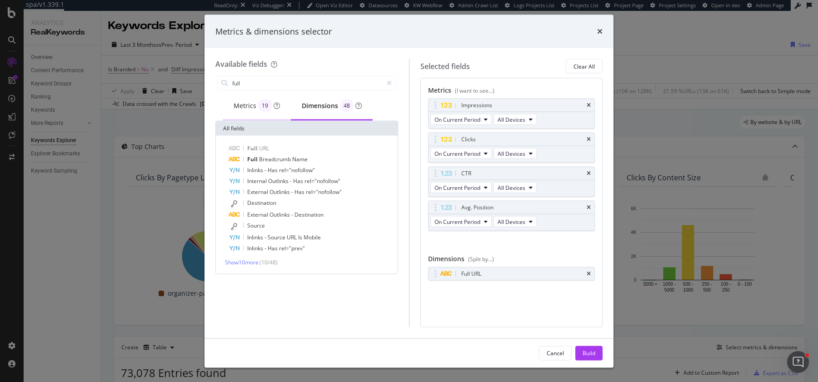
click at [251, 106] on div "Metrics 19" at bounding box center [257, 106] width 46 height 13
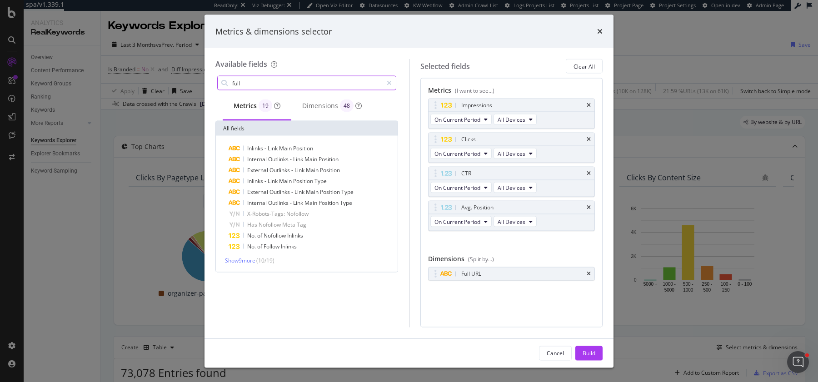
click at [280, 88] on input "full" at bounding box center [306, 83] width 151 height 14
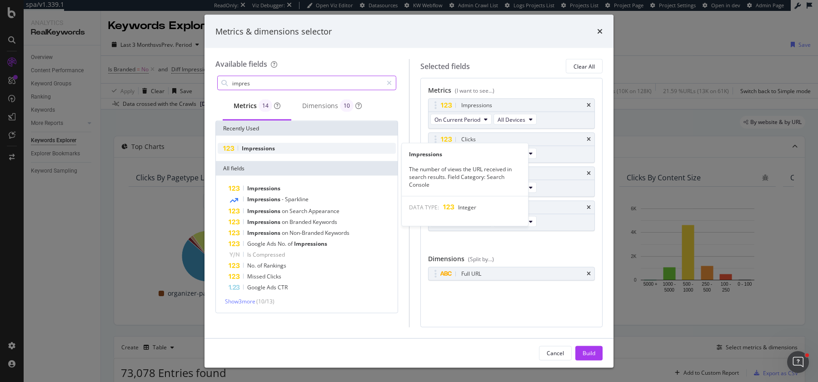
type input "impres"
click at [288, 146] on div "Impressions" at bounding box center [307, 148] width 178 height 11
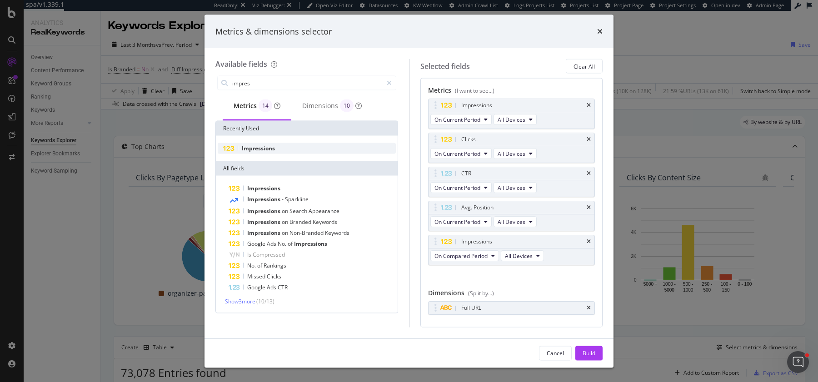
click at [288, 146] on div "Impressions" at bounding box center [307, 148] width 178 height 11
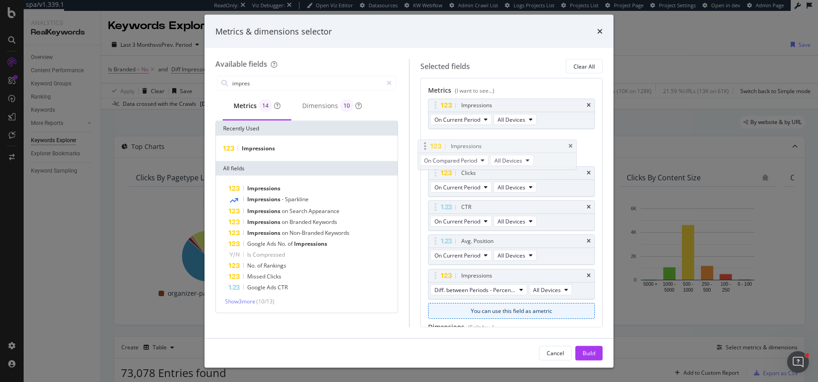
drag, startPoint x: 435, startPoint y: 239, endPoint x: 425, endPoint y: 145, distance: 94.1
click at [425, 145] on body "spa/v1.339.1 ReadOnly: Viz Debugger: Open Viz Editor Datasources KW Webflow Adm…" at bounding box center [409, 191] width 818 height 382
drag, startPoint x: 435, startPoint y: 274, endPoint x: 433, endPoint y: 179, distance: 95.4
click at [433, 179] on body "spa/v1.339.1 ReadOnly: Viz Debugger: Open Viz Editor Datasources KW Webflow Adm…" at bounding box center [409, 191] width 818 height 382
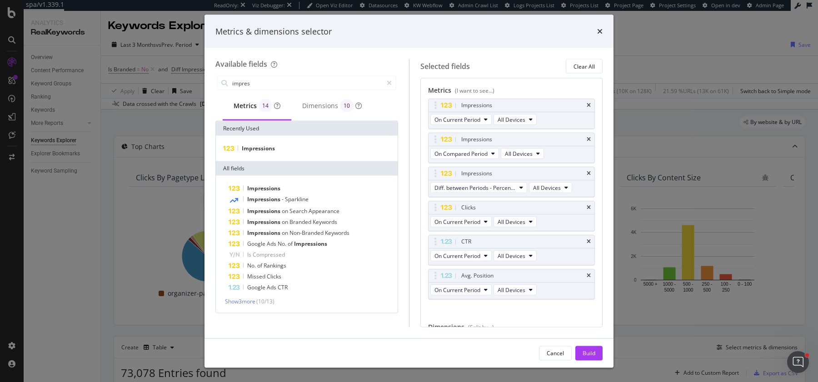
click at [594, 353] on div "Build" at bounding box center [589, 353] width 13 height 8
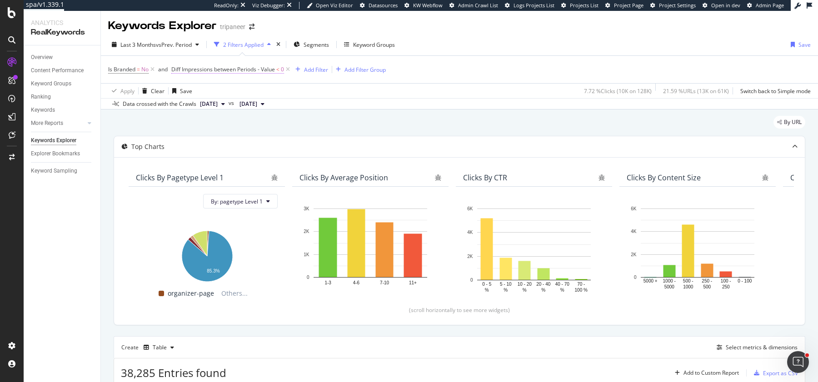
click at [220, 72] on span "Diff Impressions between Periods - Value" at bounding box center [223, 69] width 104 height 8
click at [217, 106] on span "On Current Period" at bounding box center [203, 105] width 46 height 8
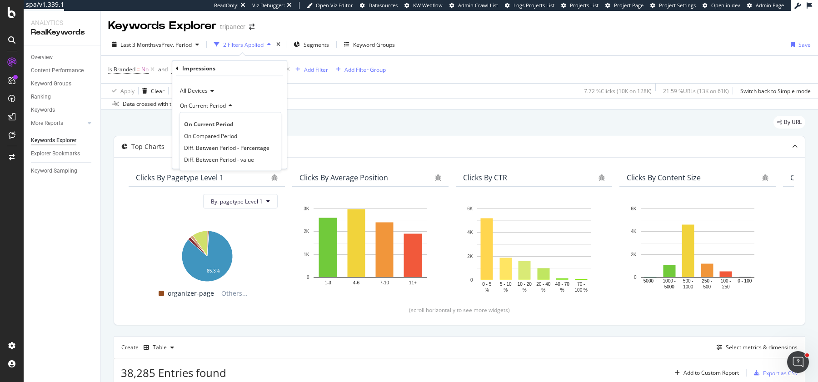
click at [228, 161] on span "Diff. Between Period - value" at bounding box center [219, 159] width 70 height 8
click at [194, 116] on div "Less than" at bounding box center [229, 122] width 100 height 15
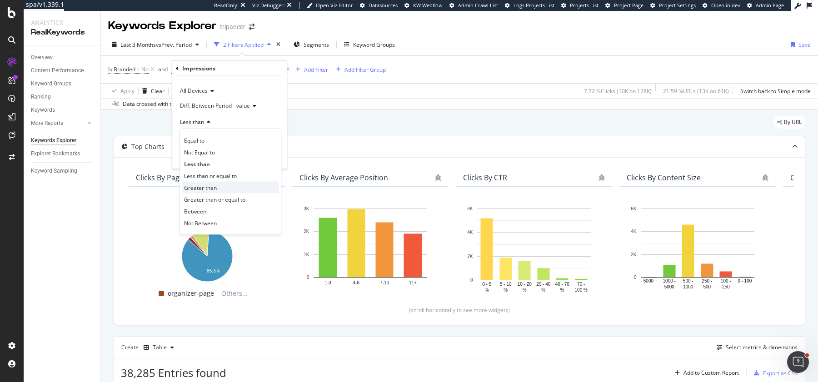
click at [210, 185] on span "Greater than" at bounding box center [200, 188] width 33 height 8
click at [267, 157] on div "Apply" at bounding box center [272, 157] width 14 height 8
